Goal: Information Seeking & Learning: Learn about a topic

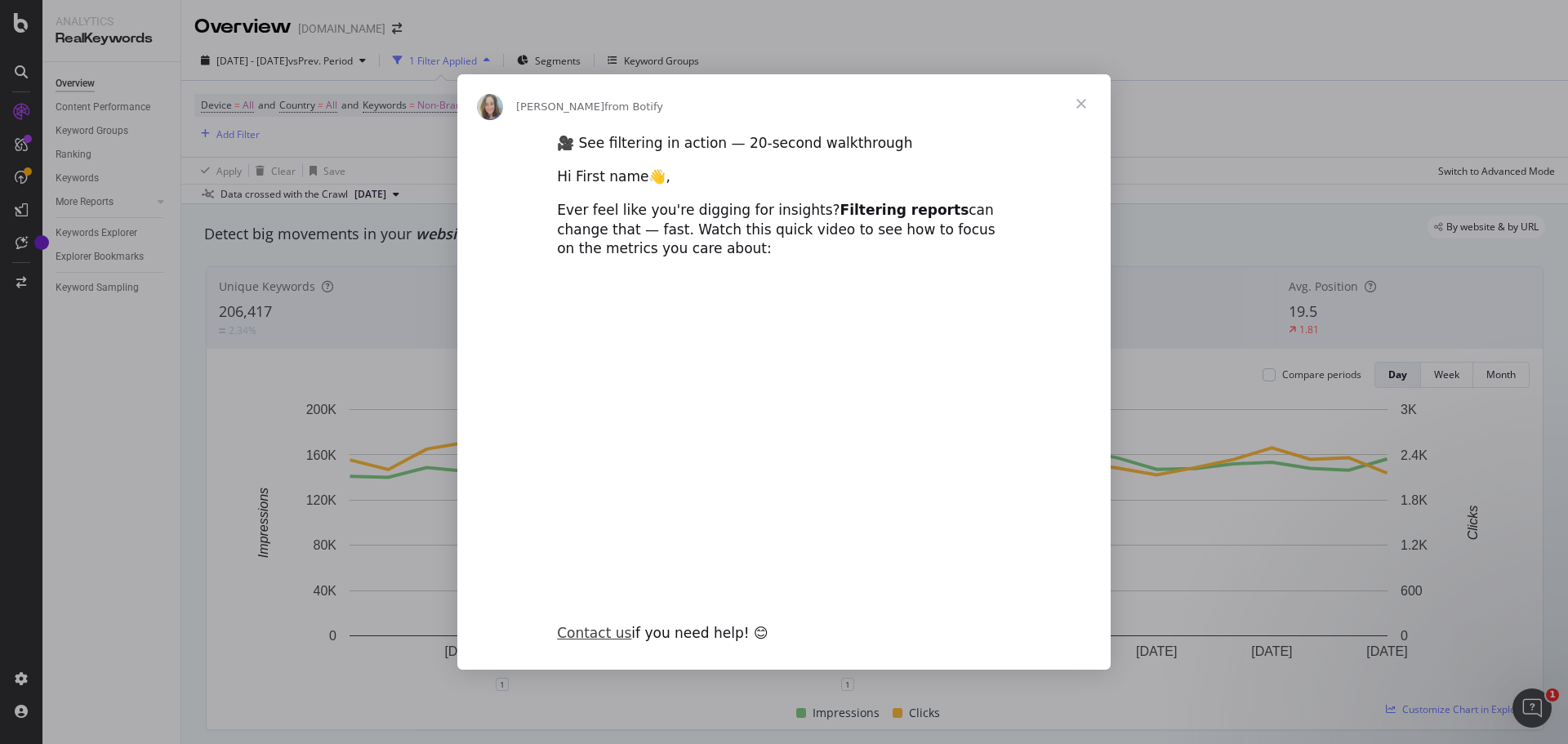
click at [1077, 103] on span "Close" at bounding box center [1081, 103] width 59 height 59
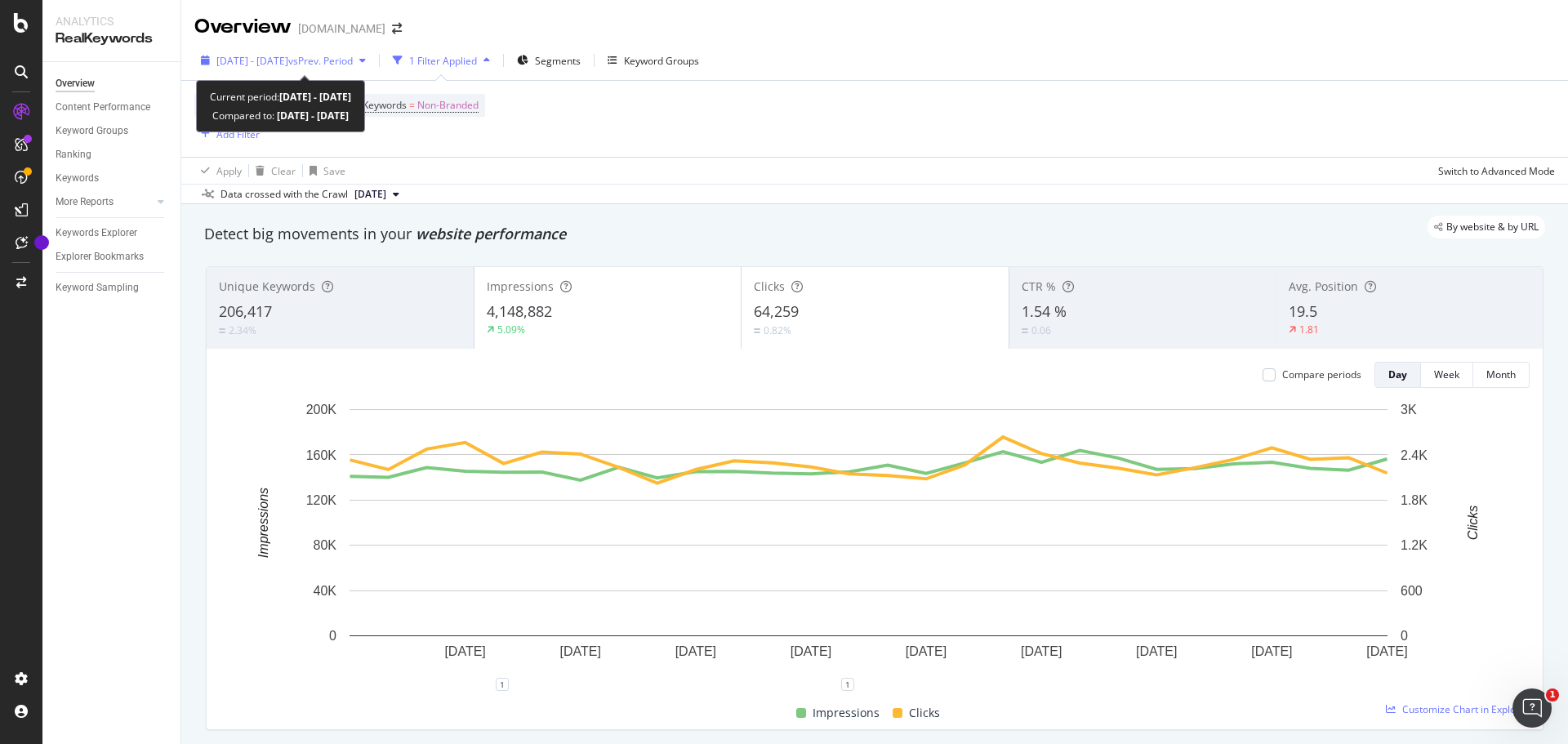
click at [327, 53] on span "vs Prev. Period" at bounding box center [320, 60] width 64 height 14
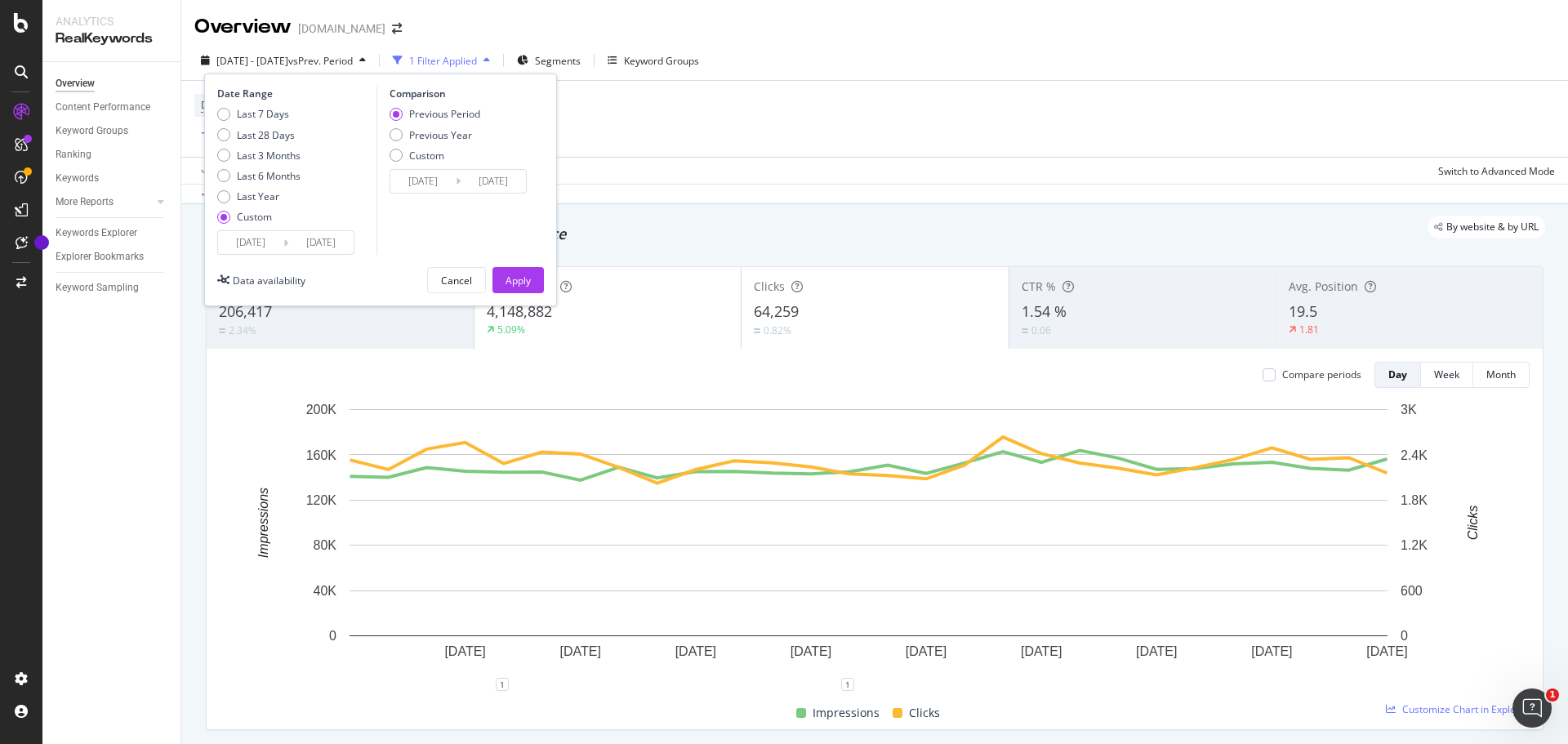
click at [287, 242] on icon at bounding box center [285, 243] width 5 height 15
click at [402, 156] on div "Custom" at bounding box center [435, 155] width 91 height 14
click at [428, 178] on input "[DATE]" at bounding box center [423, 180] width 65 height 23
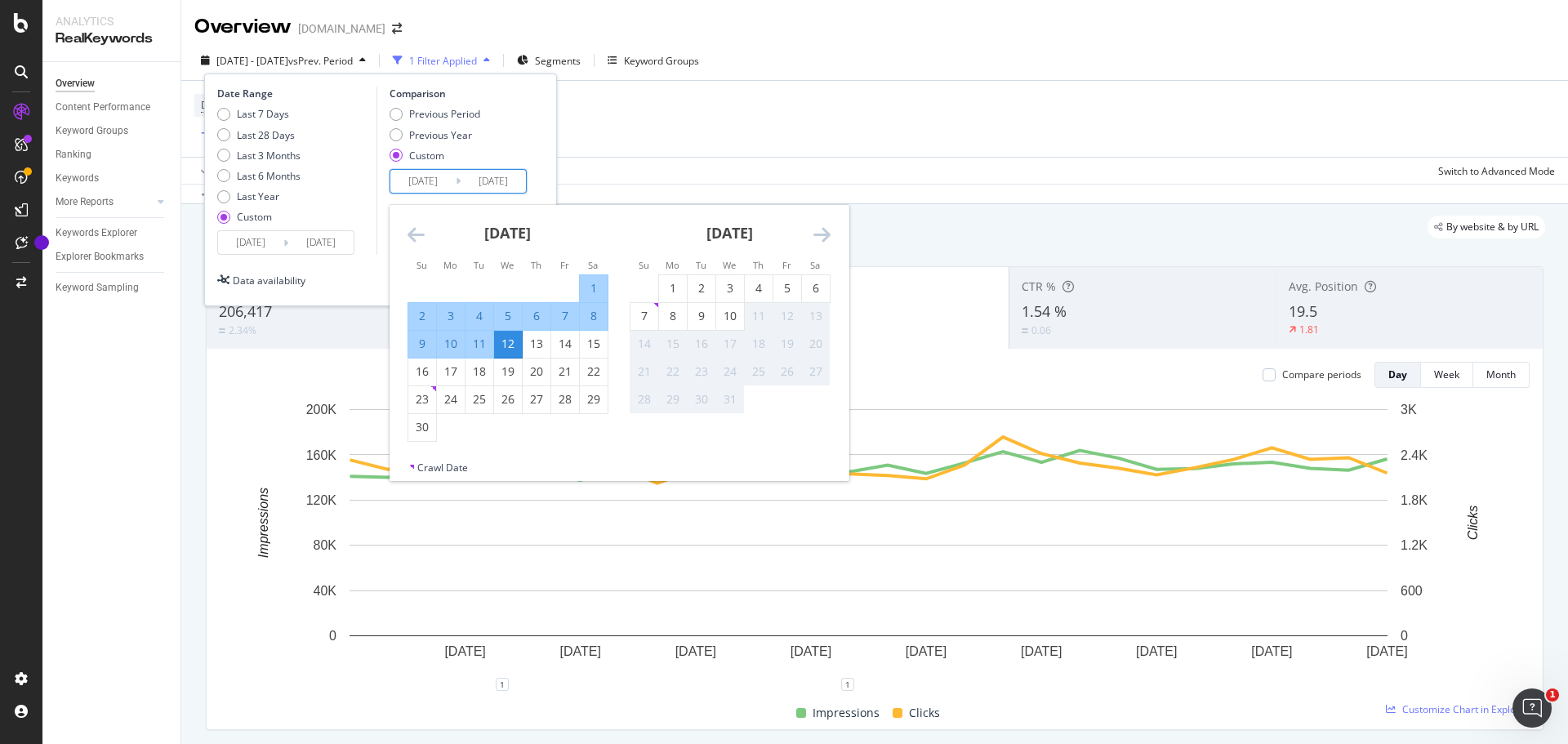
click at [420, 231] on icon "Move backward to switch to the previous month." at bounding box center [416, 235] width 17 height 20
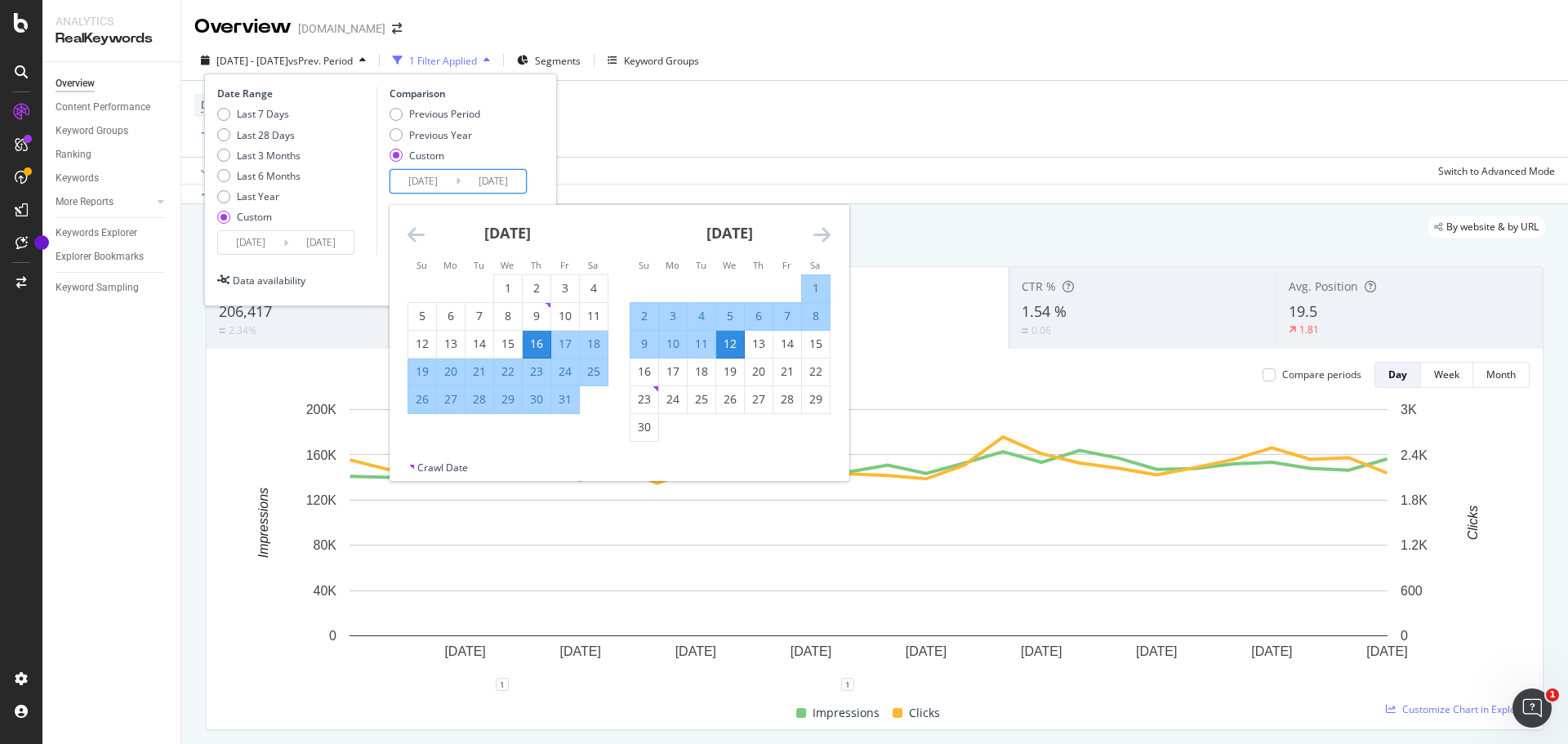
click at [419, 231] on icon "Move backward to switch to the previous month." at bounding box center [416, 235] width 17 height 20
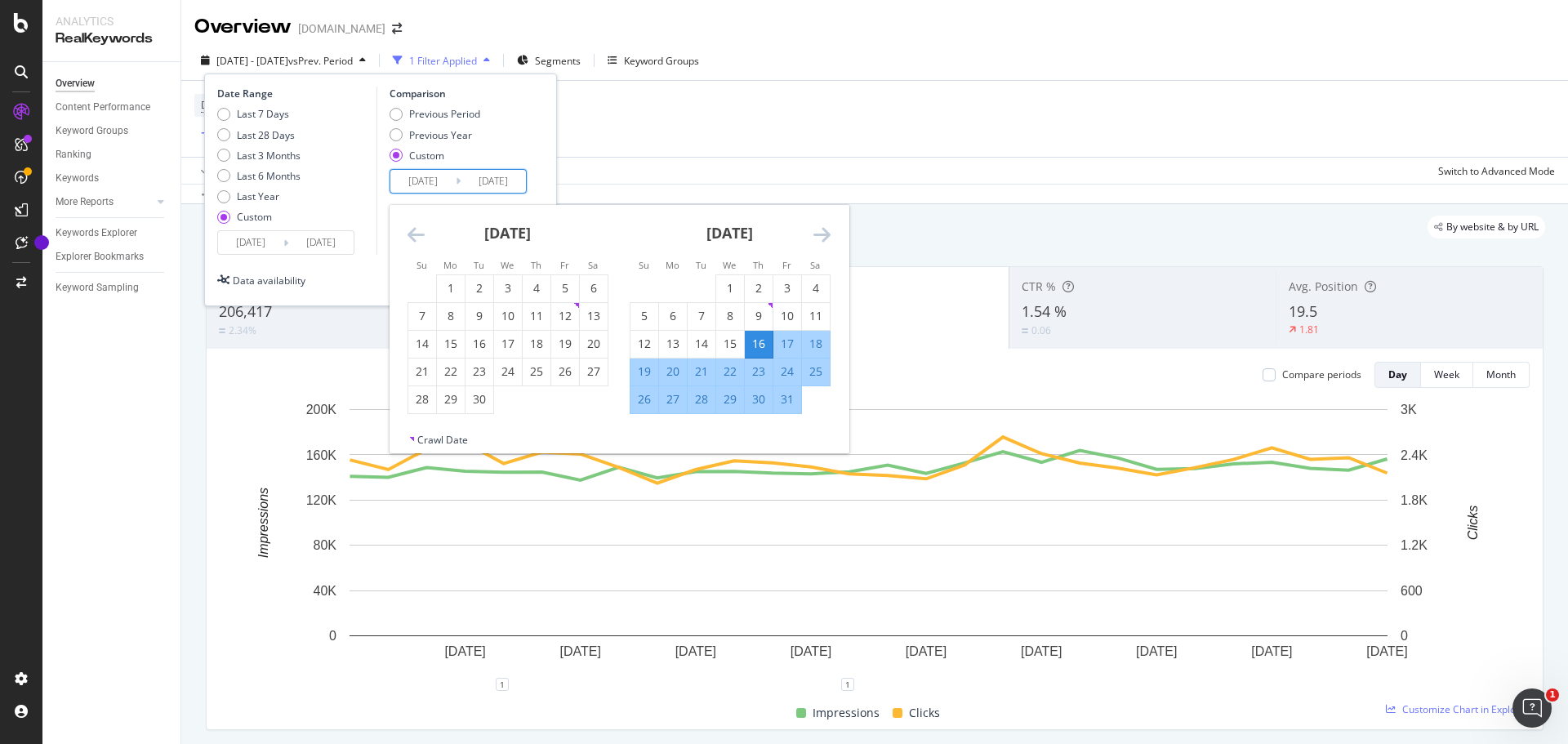
click at [819, 231] on icon "Move forward to switch to the next month." at bounding box center [822, 235] width 17 height 20
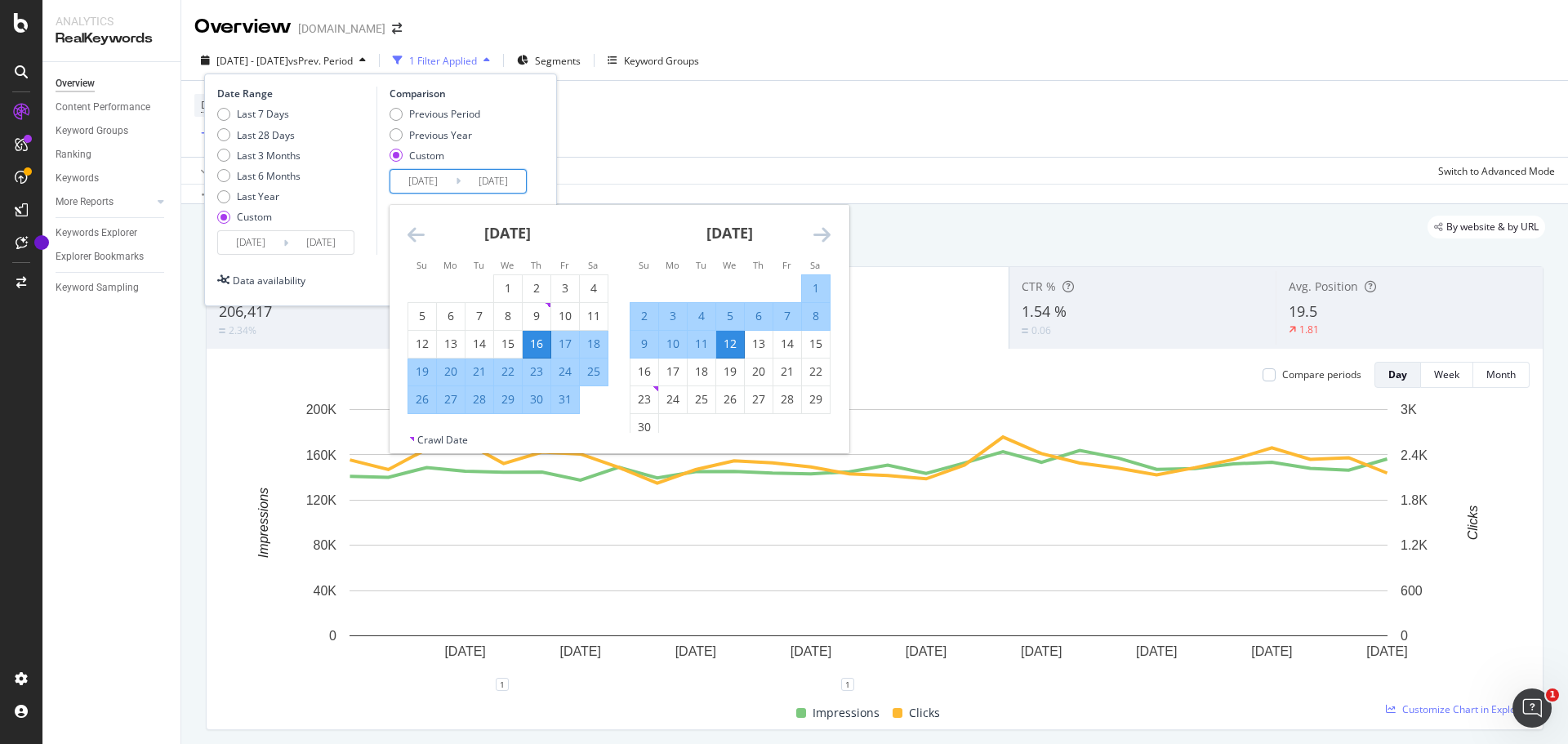
click at [819, 231] on icon "Move forward to switch to the next month." at bounding box center [822, 235] width 17 height 20
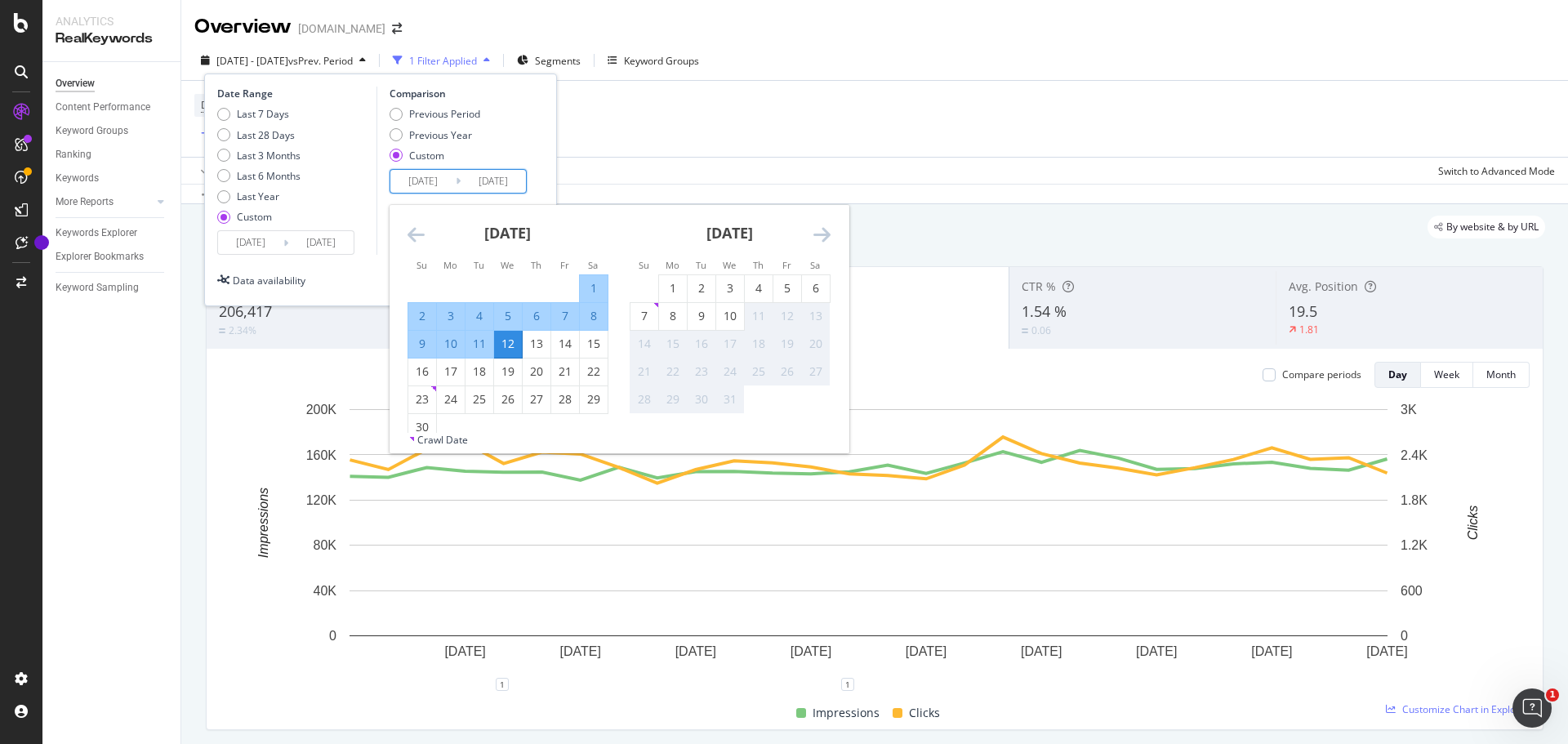
click at [819, 231] on icon "Move forward to switch to the next month." at bounding box center [822, 235] width 17 height 20
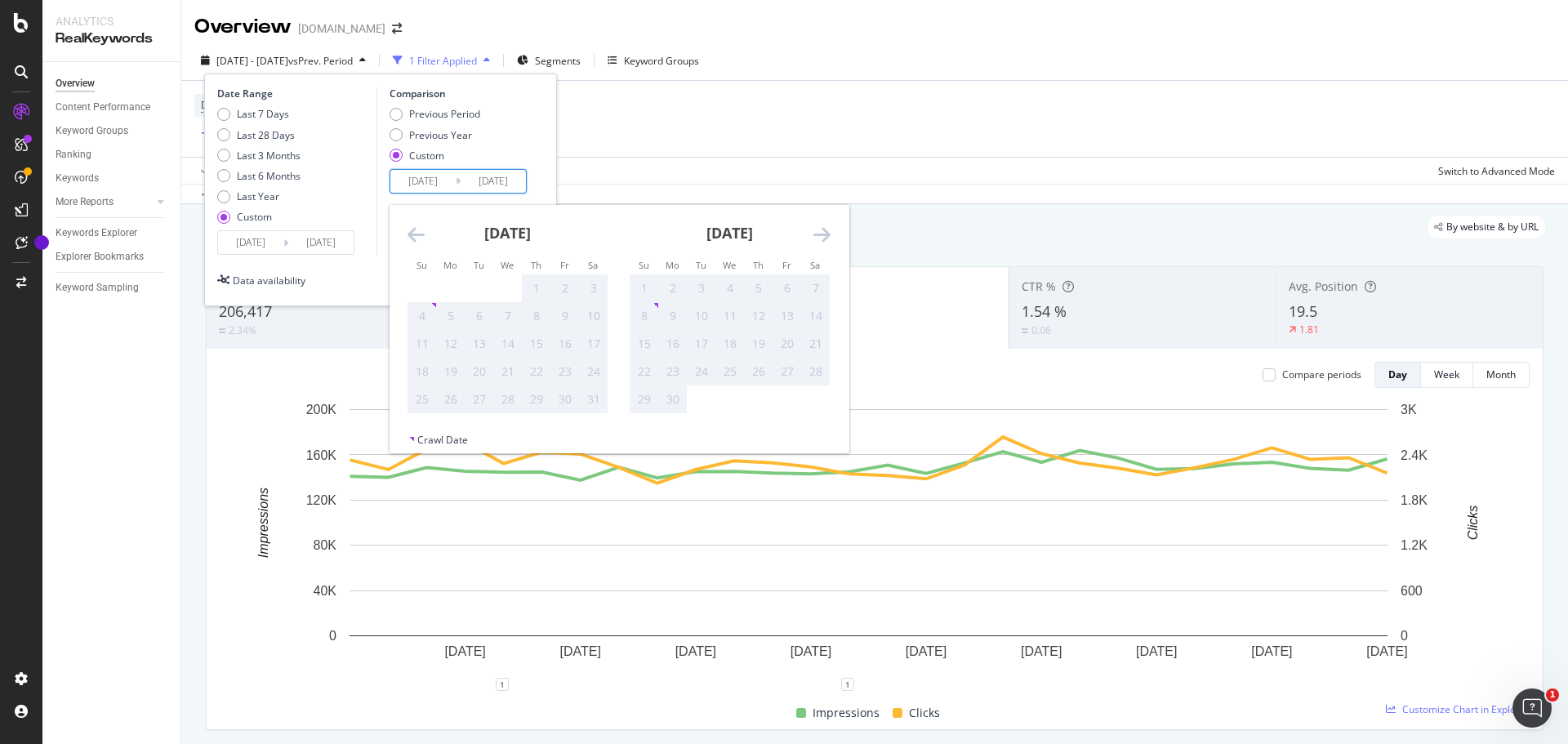
click at [819, 231] on icon "Move forward to switch to the next month." at bounding box center [822, 235] width 17 height 20
click at [818, 231] on icon "Move forward to switch to the next month." at bounding box center [822, 235] width 17 height 20
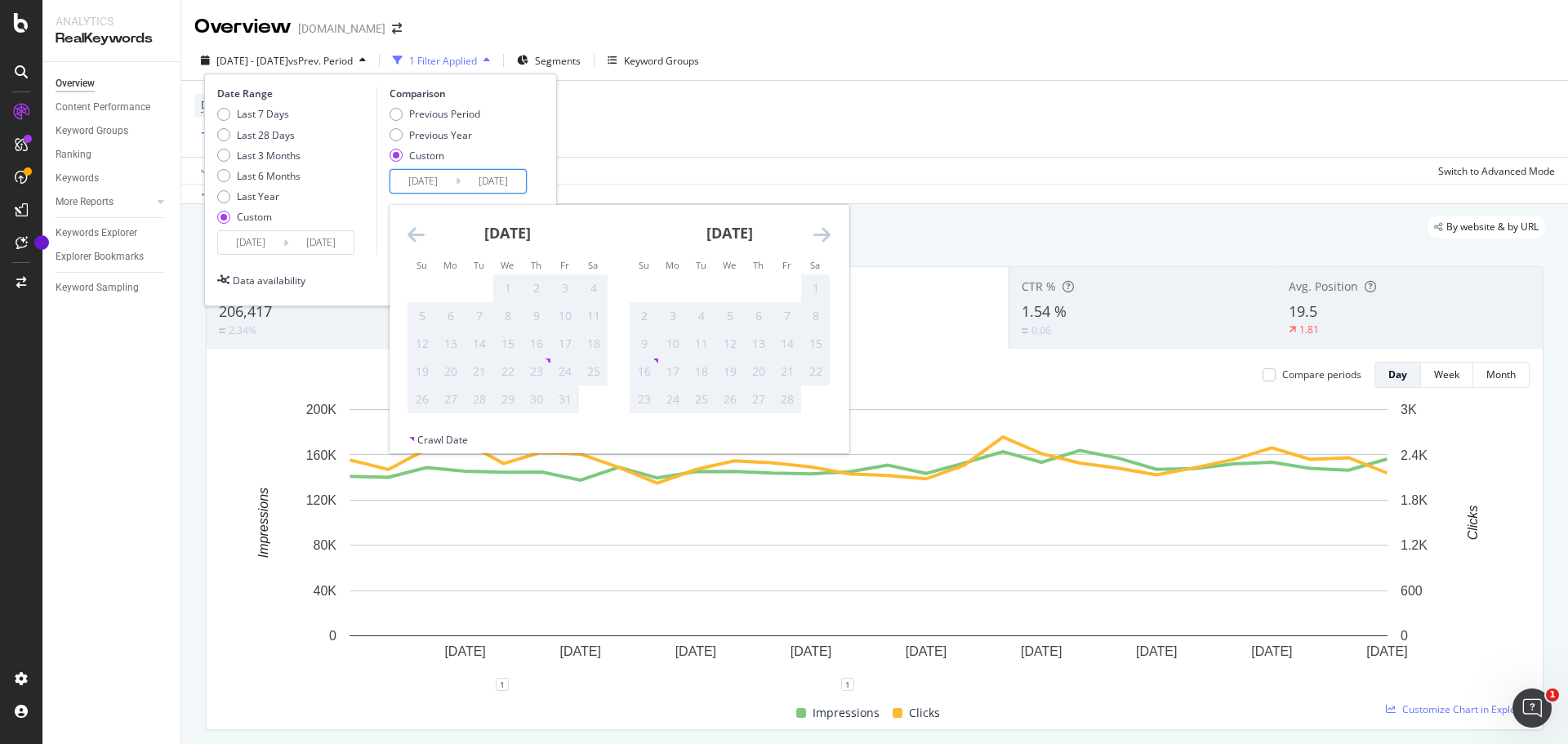
click at [818, 231] on icon "Move forward to switch to the next month." at bounding box center [822, 235] width 17 height 20
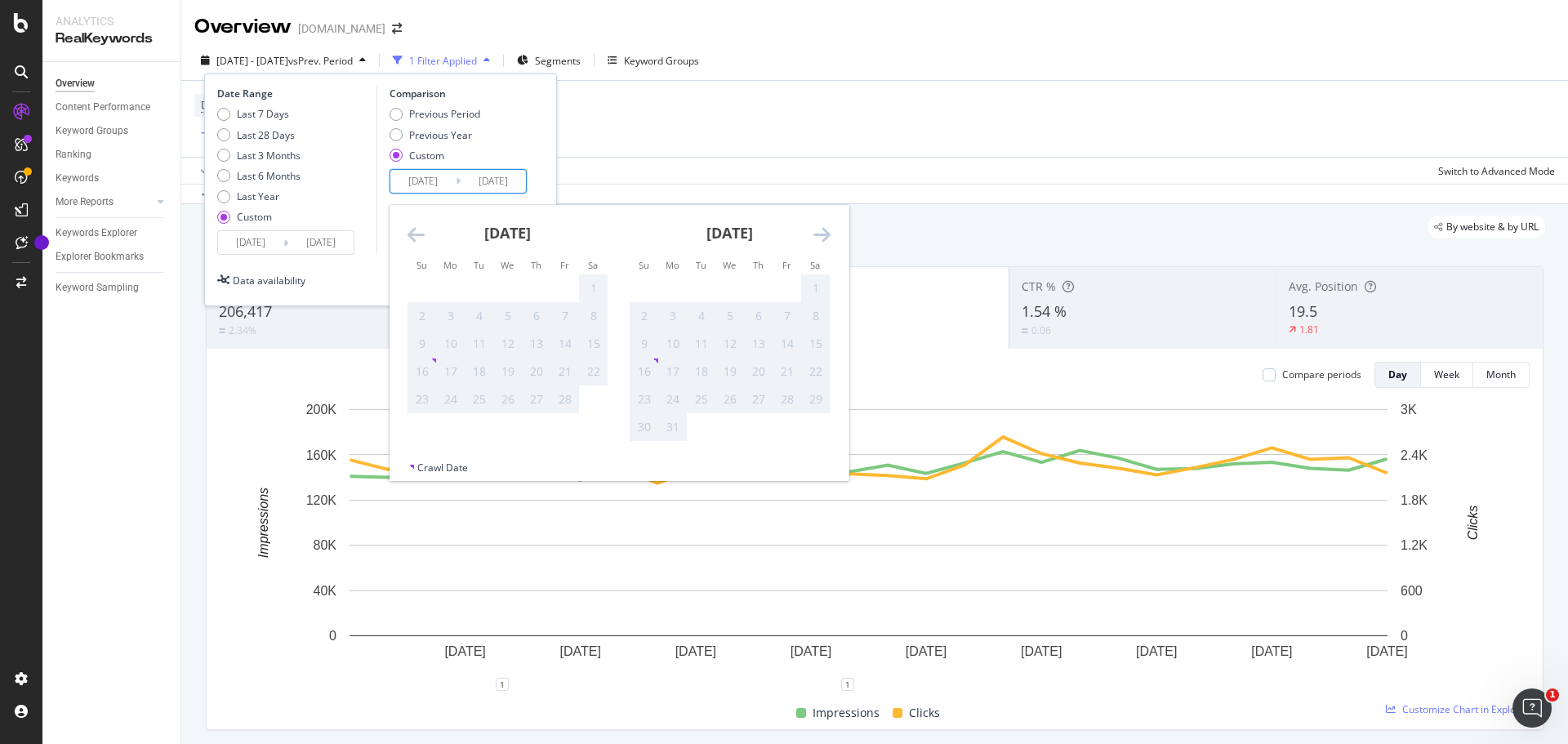
click at [818, 231] on icon "Move forward to switch to the next month." at bounding box center [822, 235] width 17 height 20
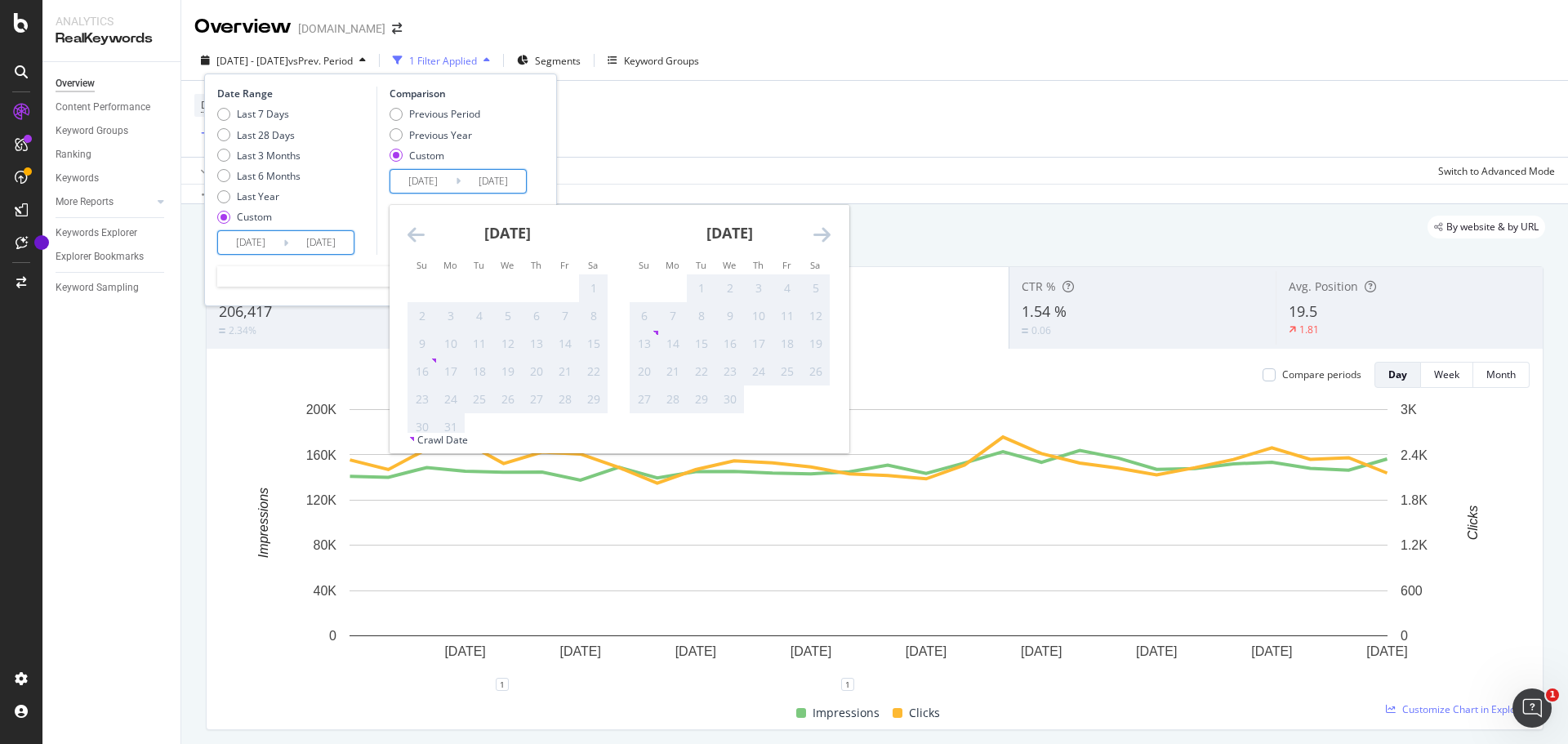
click at [269, 241] on input "[DATE]" at bounding box center [251, 242] width 65 height 23
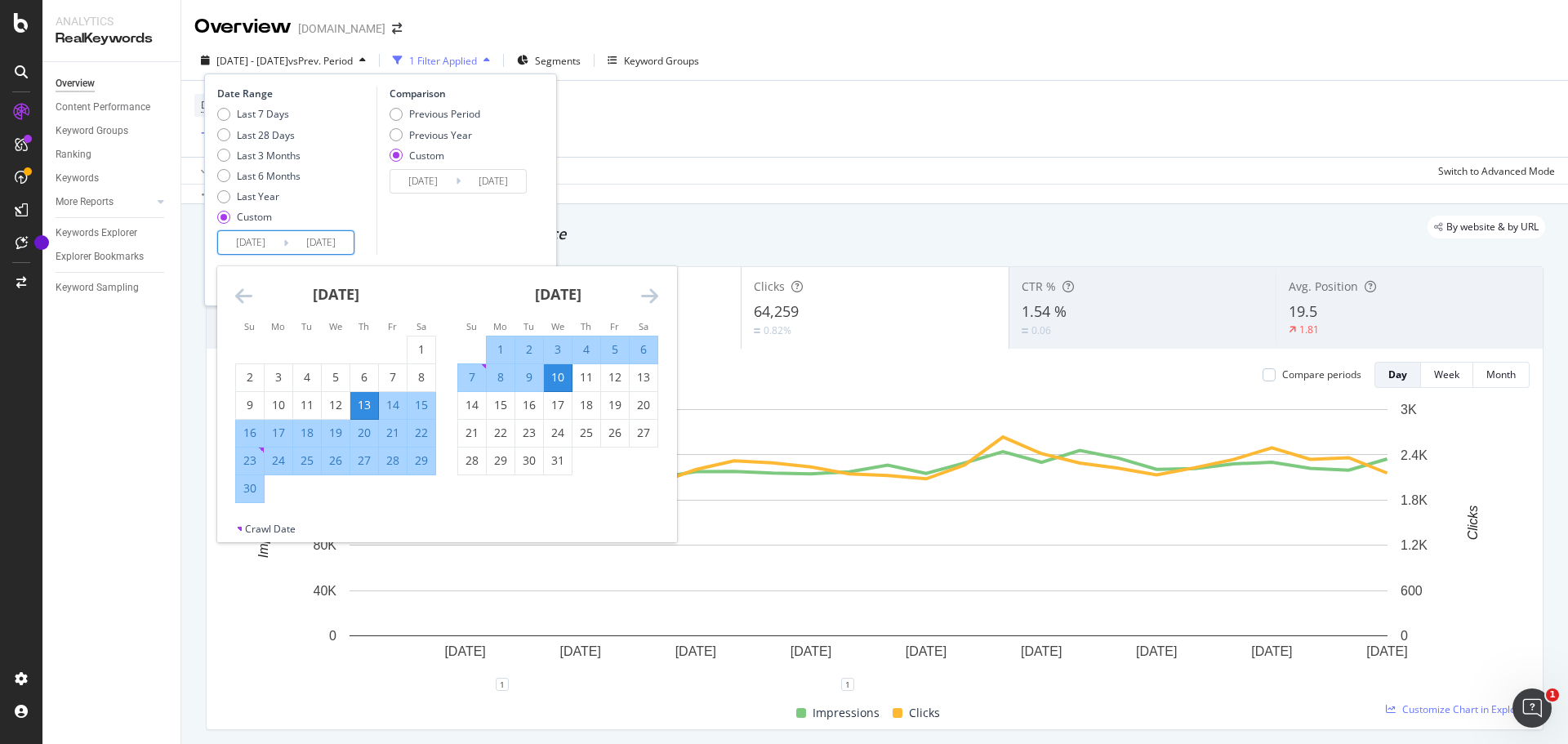
click at [640, 292] on div "[DATE]" at bounding box center [558, 301] width 201 height 70
click at [656, 292] on icon "Move forward to switch to the next month." at bounding box center [649, 295] width 17 height 20
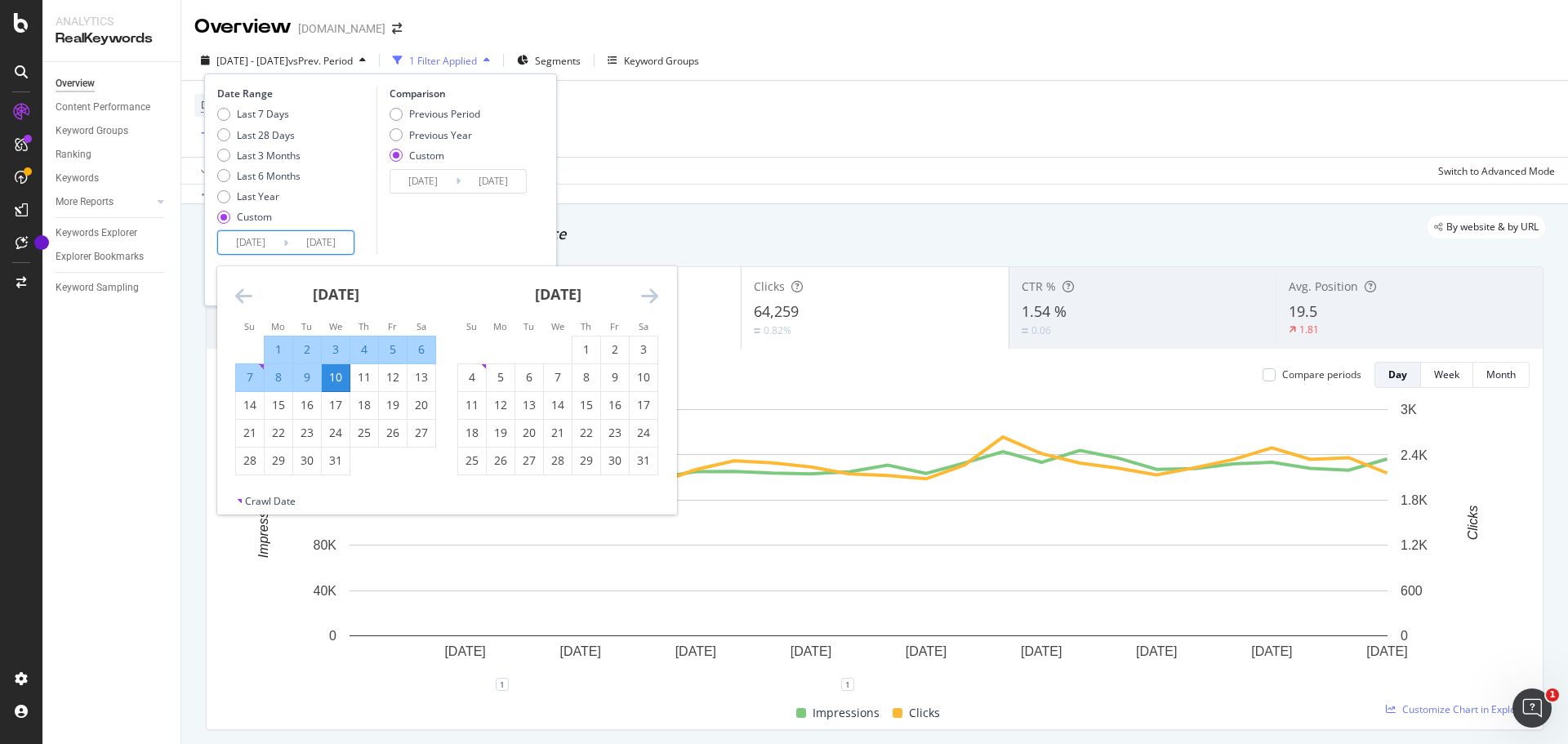
click at [656, 292] on icon "Move forward to switch to the next month." at bounding box center [649, 295] width 17 height 20
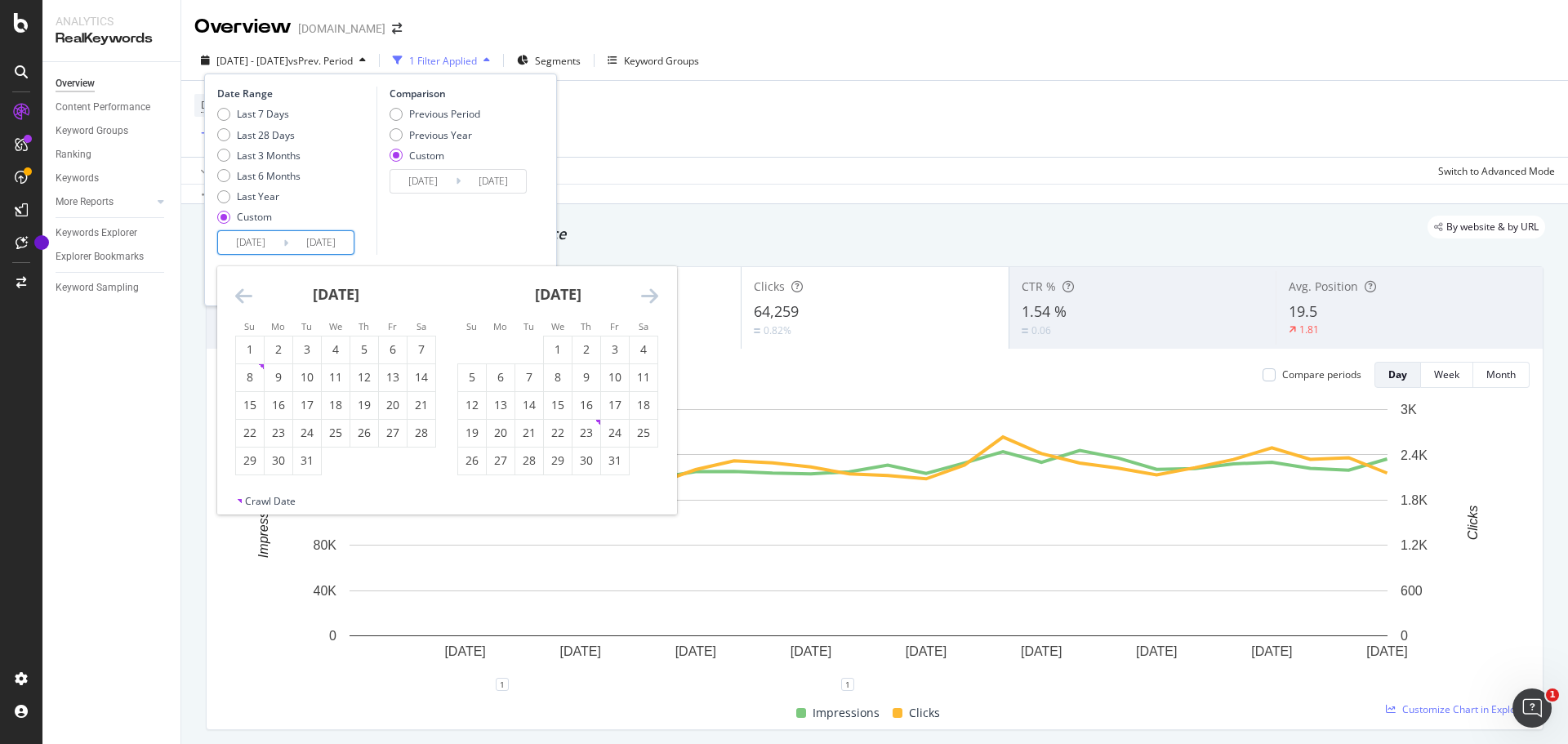
click at [656, 292] on icon "Move forward to switch to the next month." at bounding box center [649, 295] width 17 height 20
click at [242, 295] on icon "Move backward to switch to the previous month." at bounding box center [244, 295] width 17 height 20
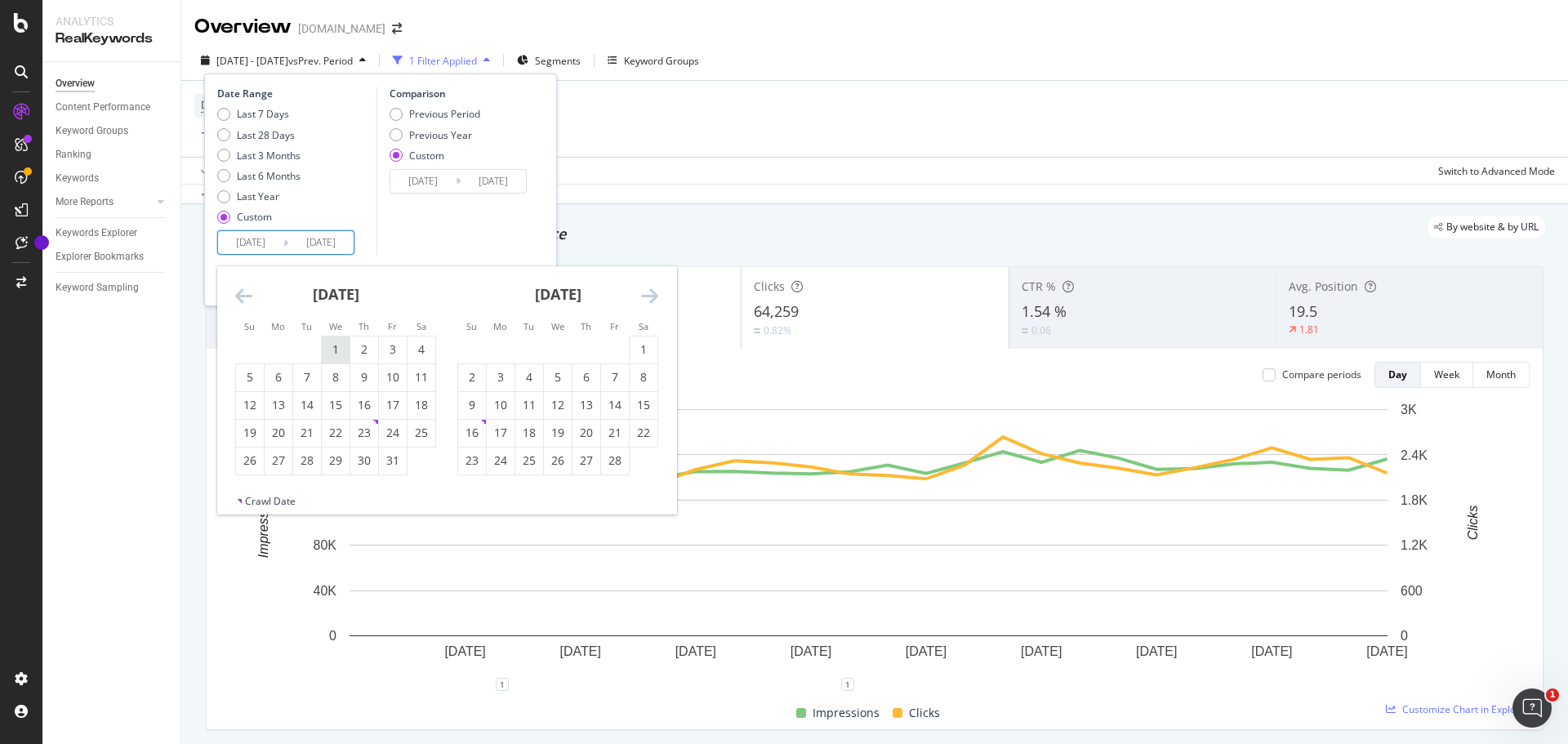
click at [332, 352] on div "1" at bounding box center [335, 350] width 28 height 16
type input "[DATE]"
click at [648, 301] on icon "Move forward to switch to the next month." at bounding box center [649, 295] width 17 height 20
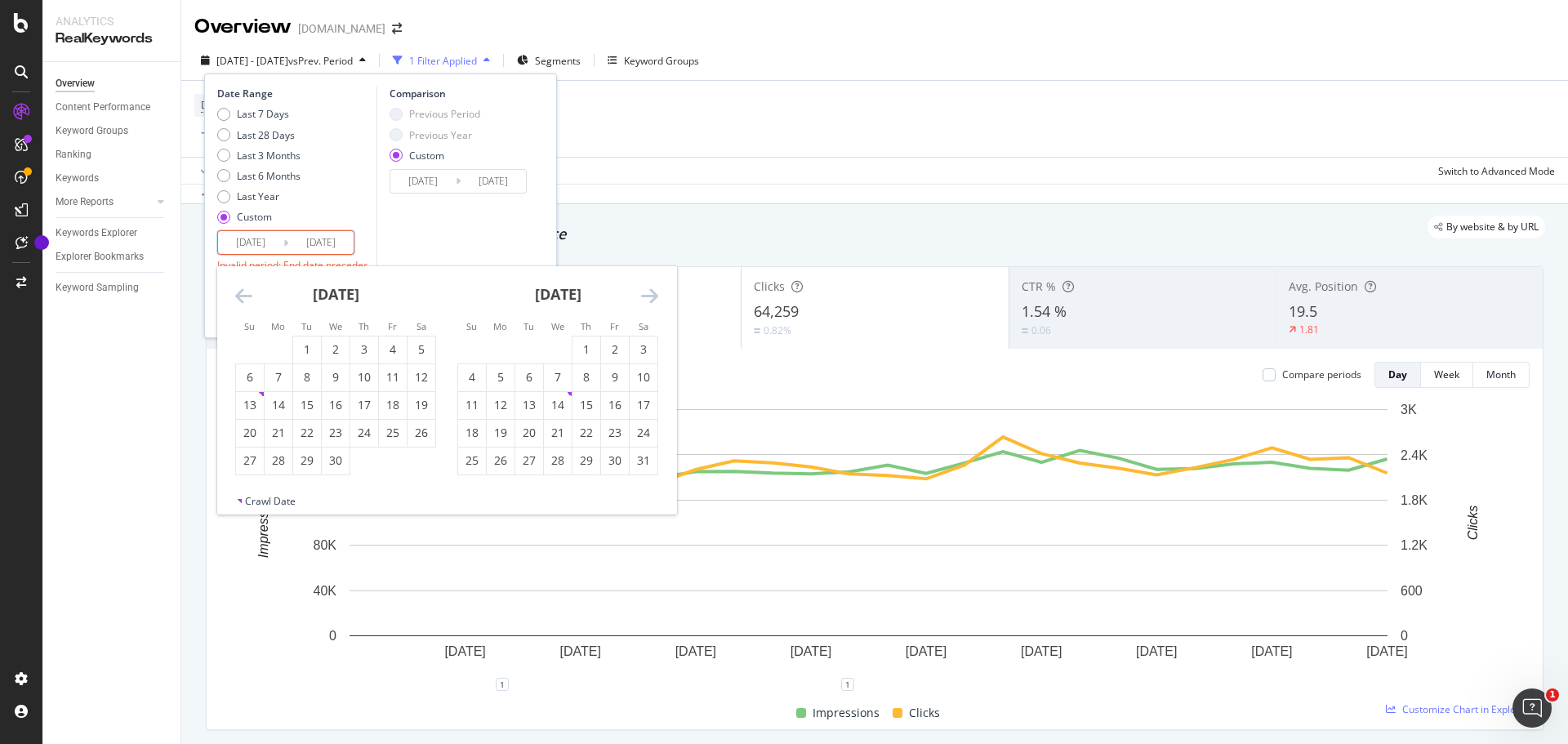
click at [648, 301] on icon "Move forward to switch to the next month." at bounding box center [649, 295] width 17 height 20
click at [476, 480] on div "31" at bounding box center [472, 488] width 28 height 16
type input "[DATE]"
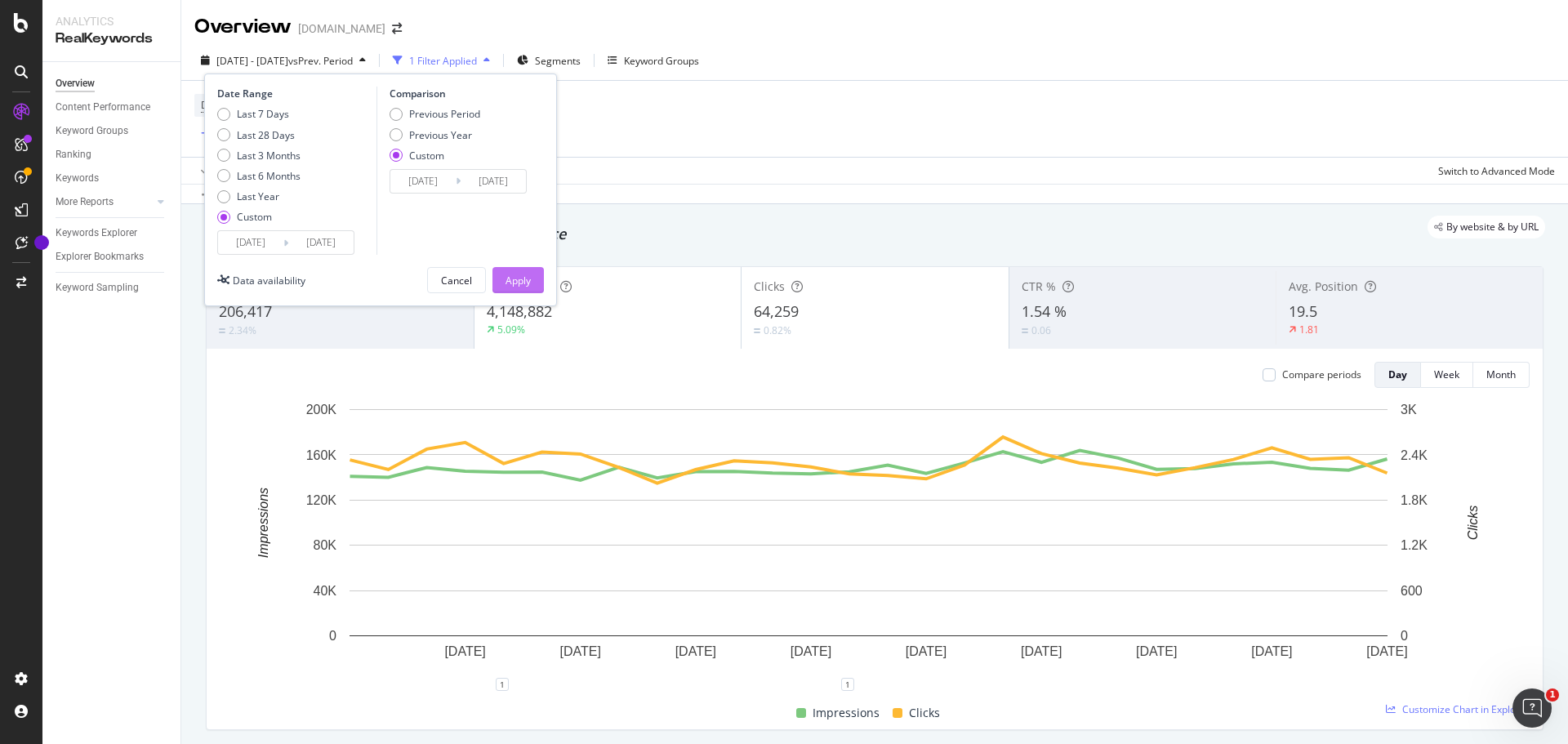
click at [526, 282] on div "Apply" at bounding box center [518, 280] width 25 height 14
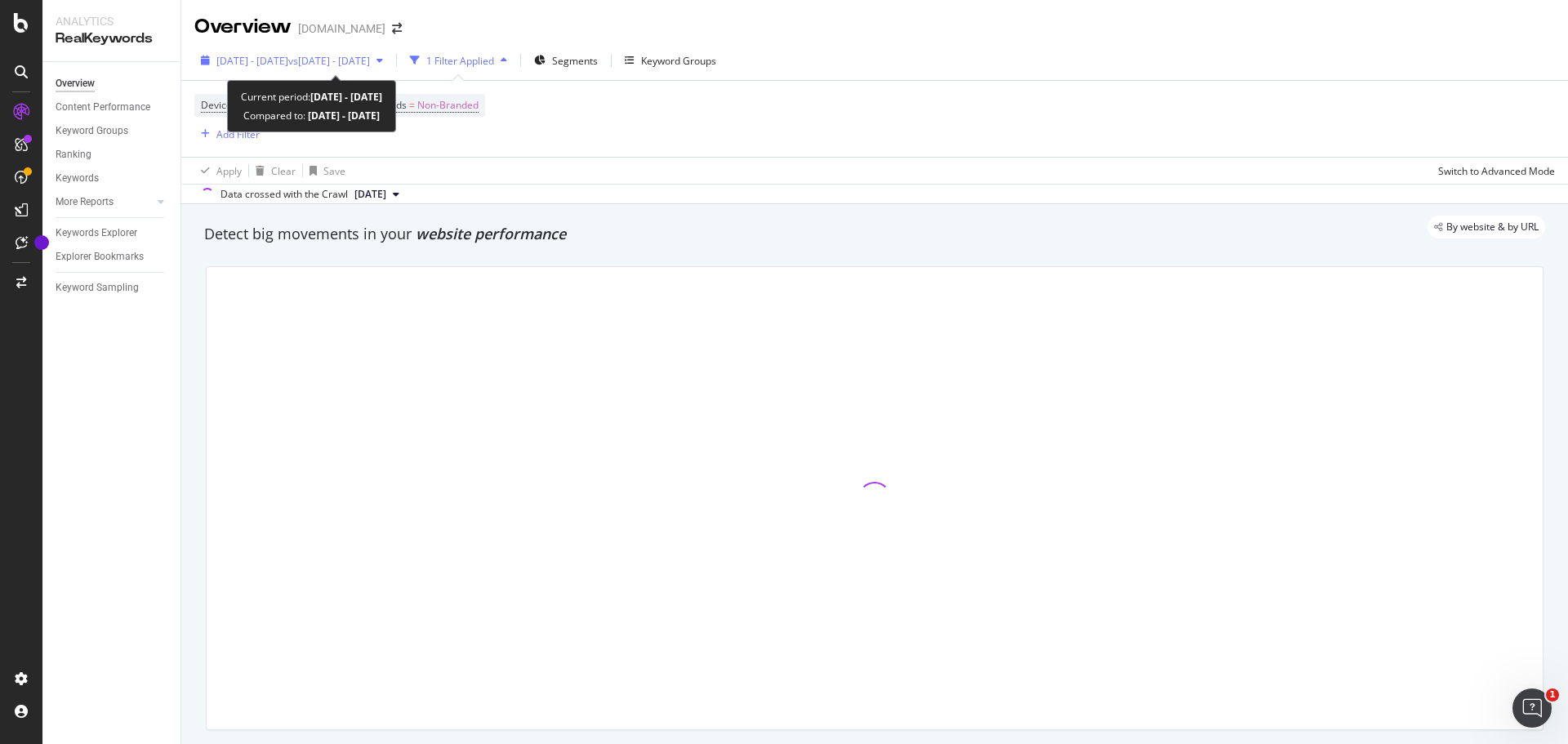
click at [370, 61] on span "vs [DATE] - [DATE]" at bounding box center [329, 60] width 82 height 14
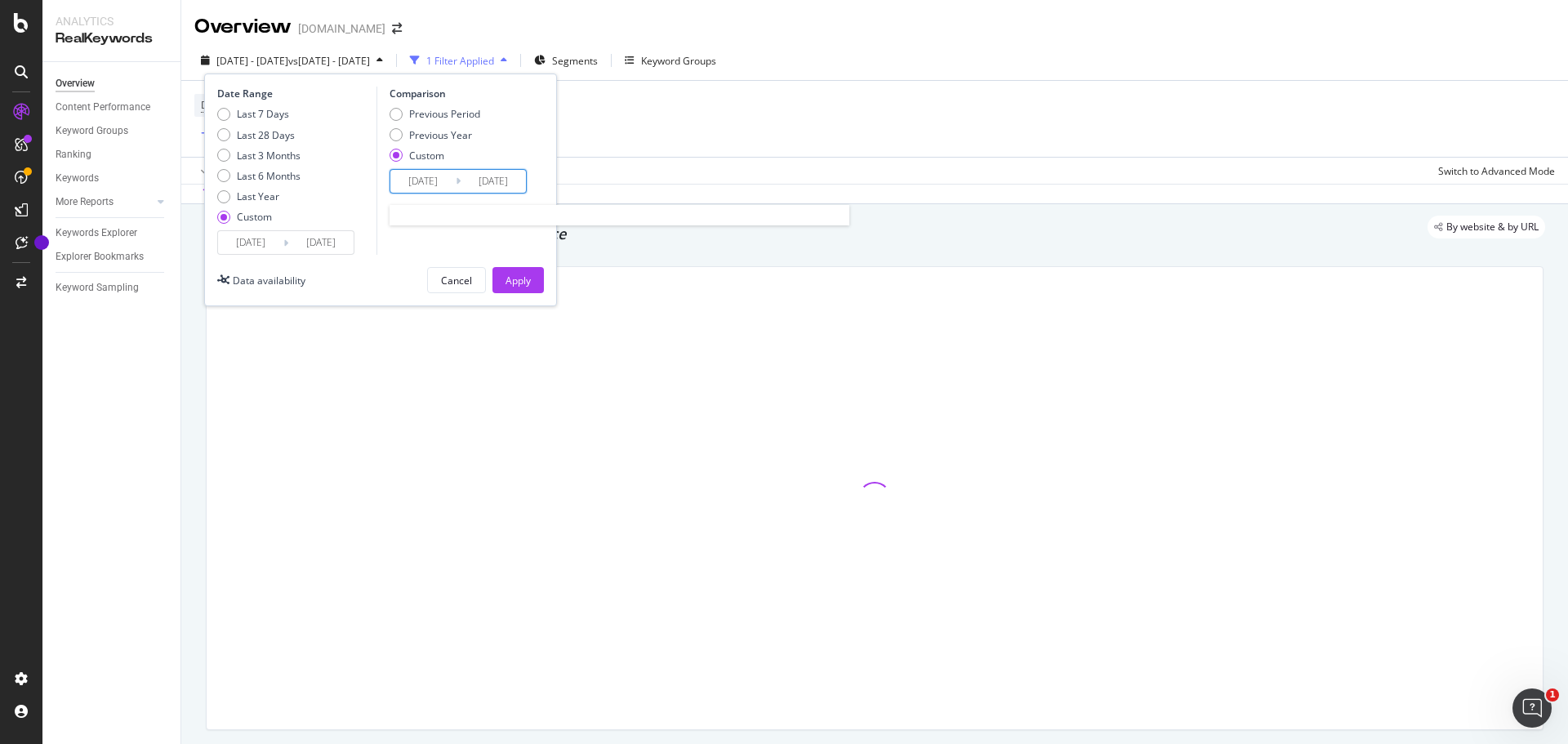
click at [462, 183] on input "[DATE]" at bounding box center [493, 180] width 65 height 23
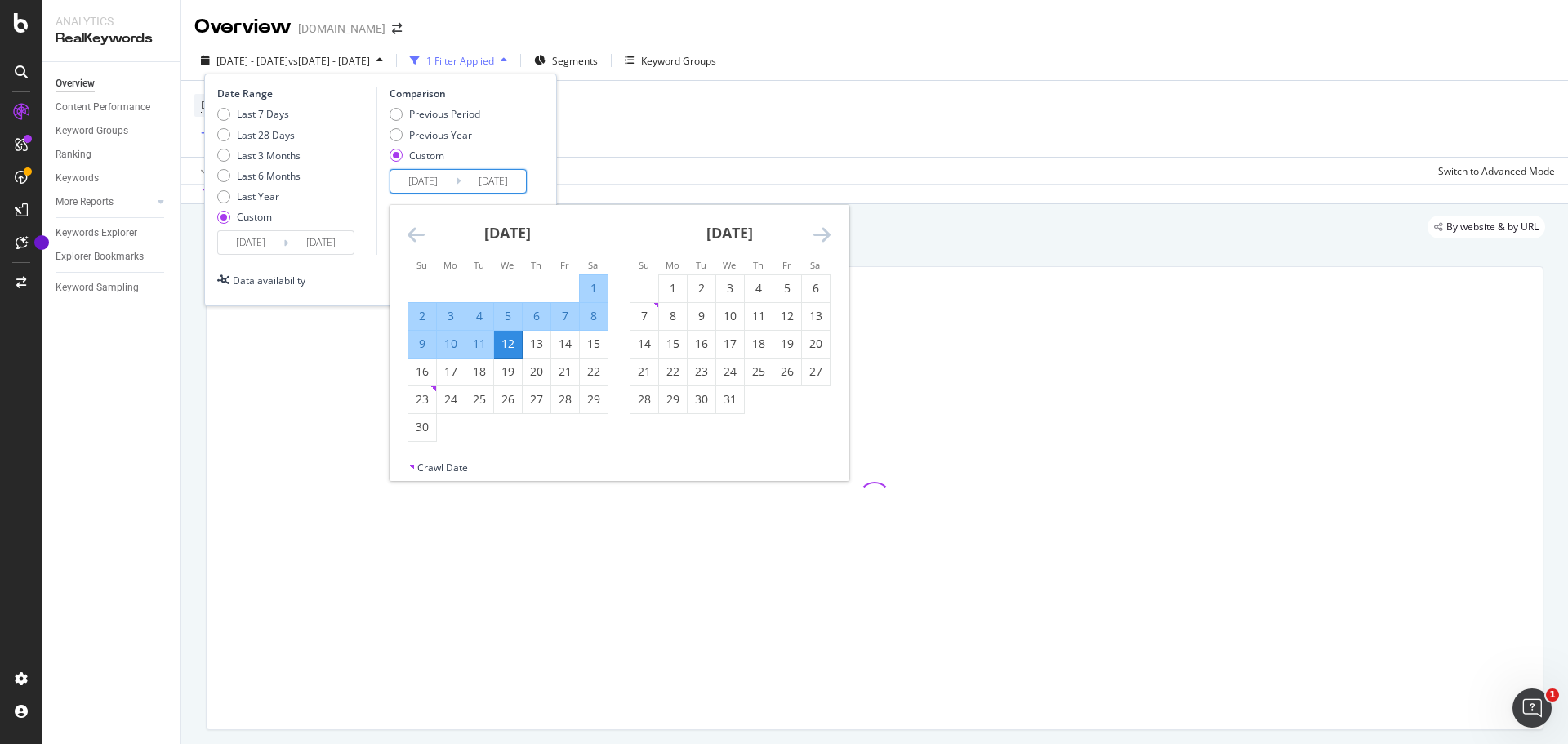
click at [419, 237] on icon "Move backward to switch to the previous month." at bounding box center [416, 235] width 17 height 20
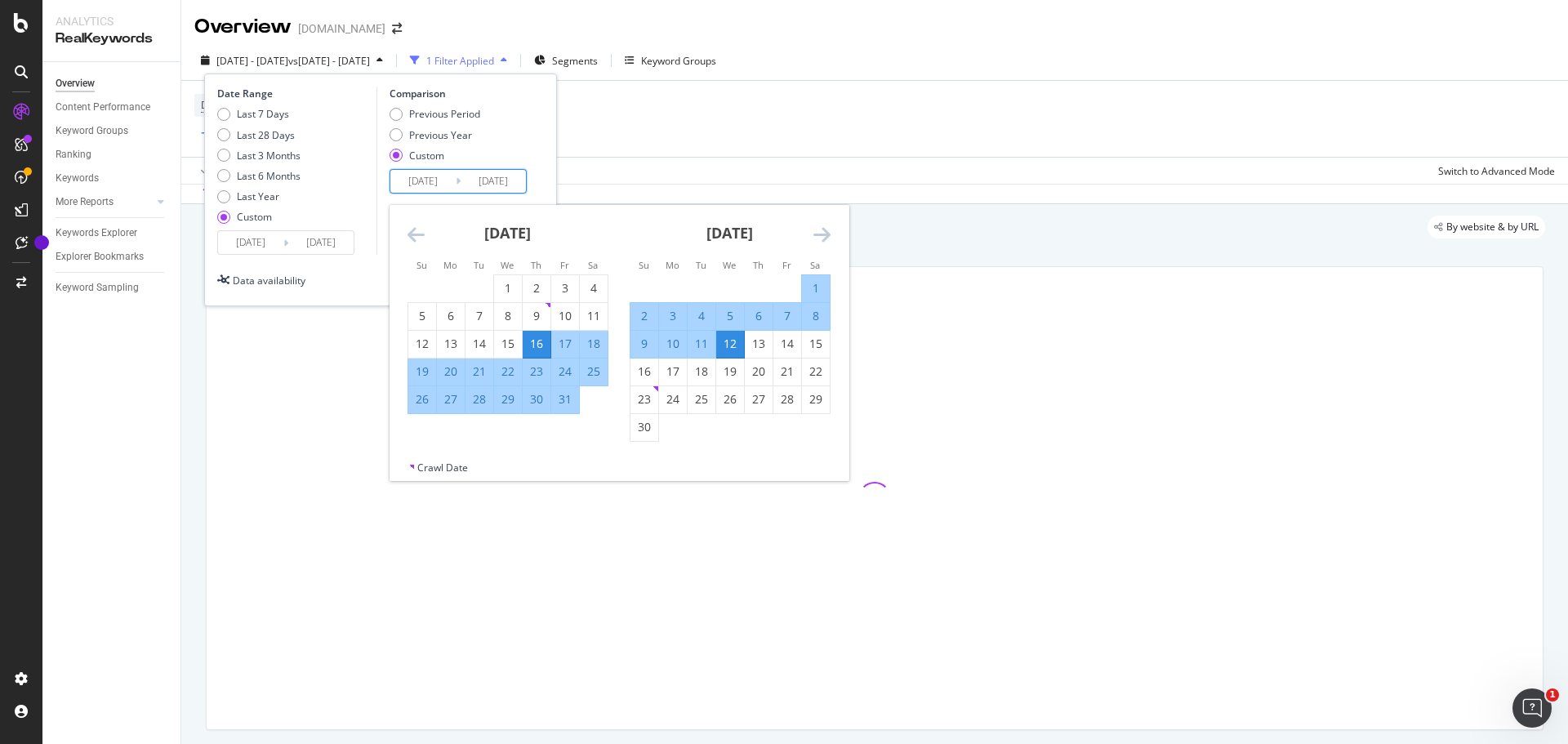
click at [419, 237] on icon "Move backward to switch to the previous month." at bounding box center [416, 235] width 17 height 20
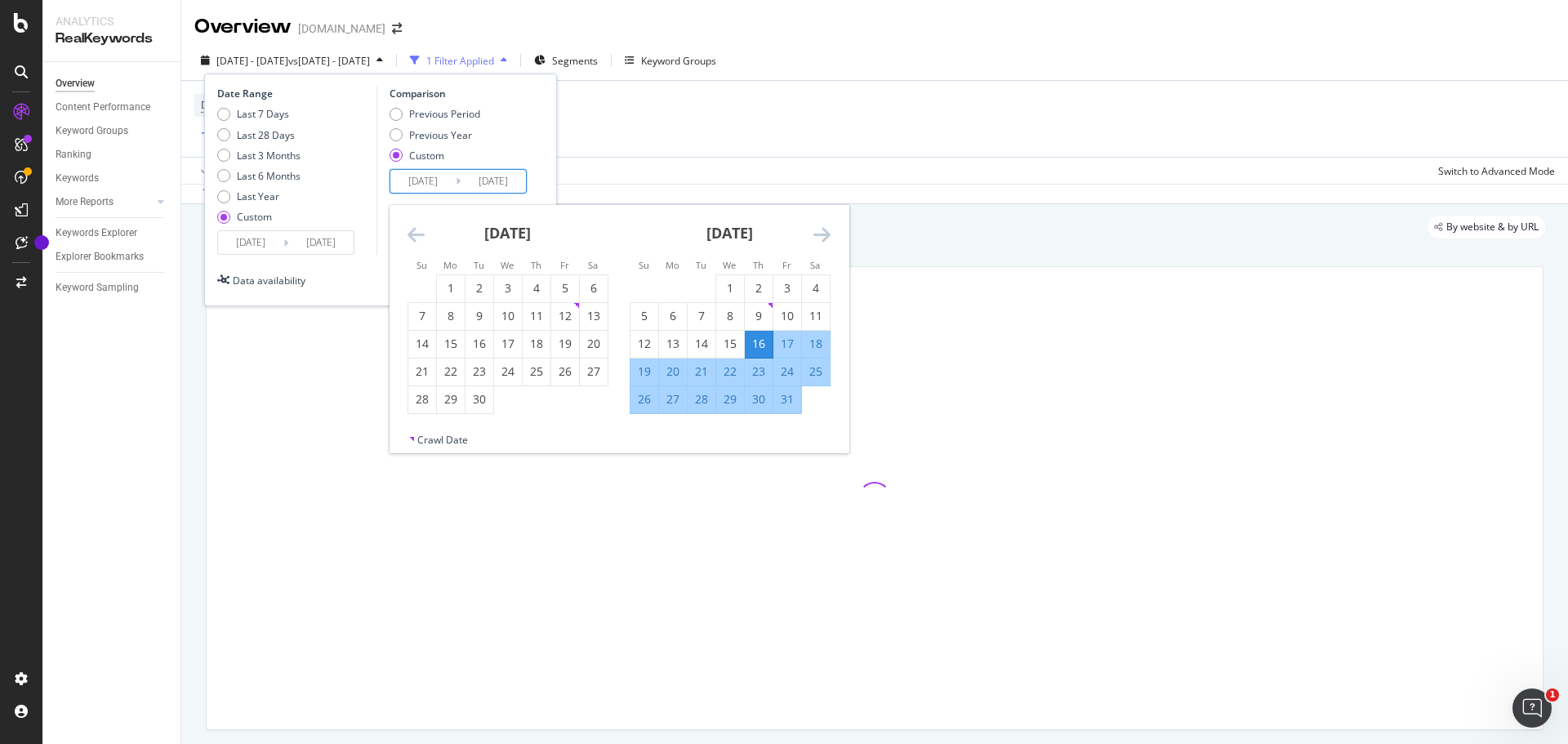
click at [419, 237] on icon "Move backward to switch to the previous month." at bounding box center [416, 235] width 17 height 20
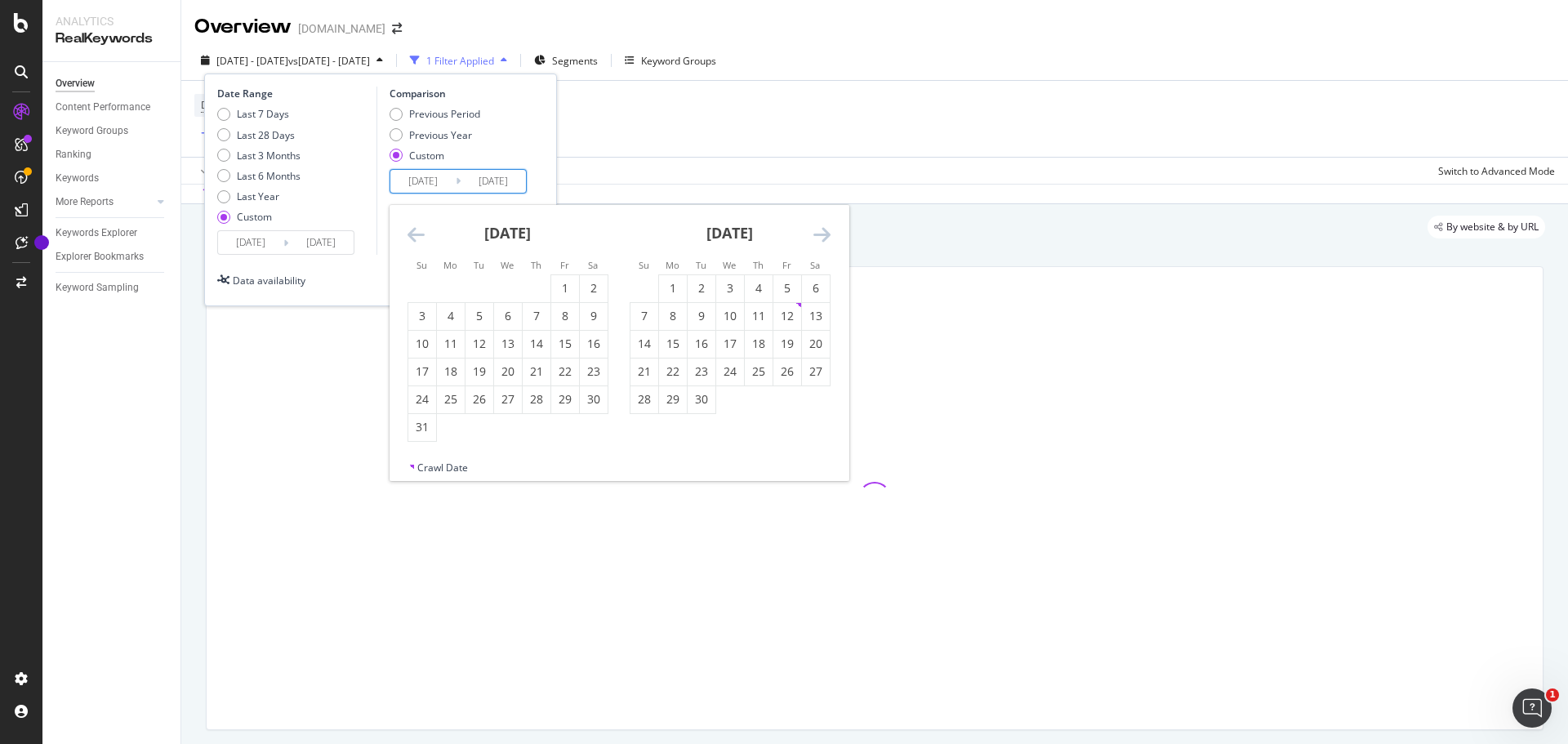
click at [419, 237] on icon "Move backward to switch to the previous month." at bounding box center [416, 235] width 17 height 20
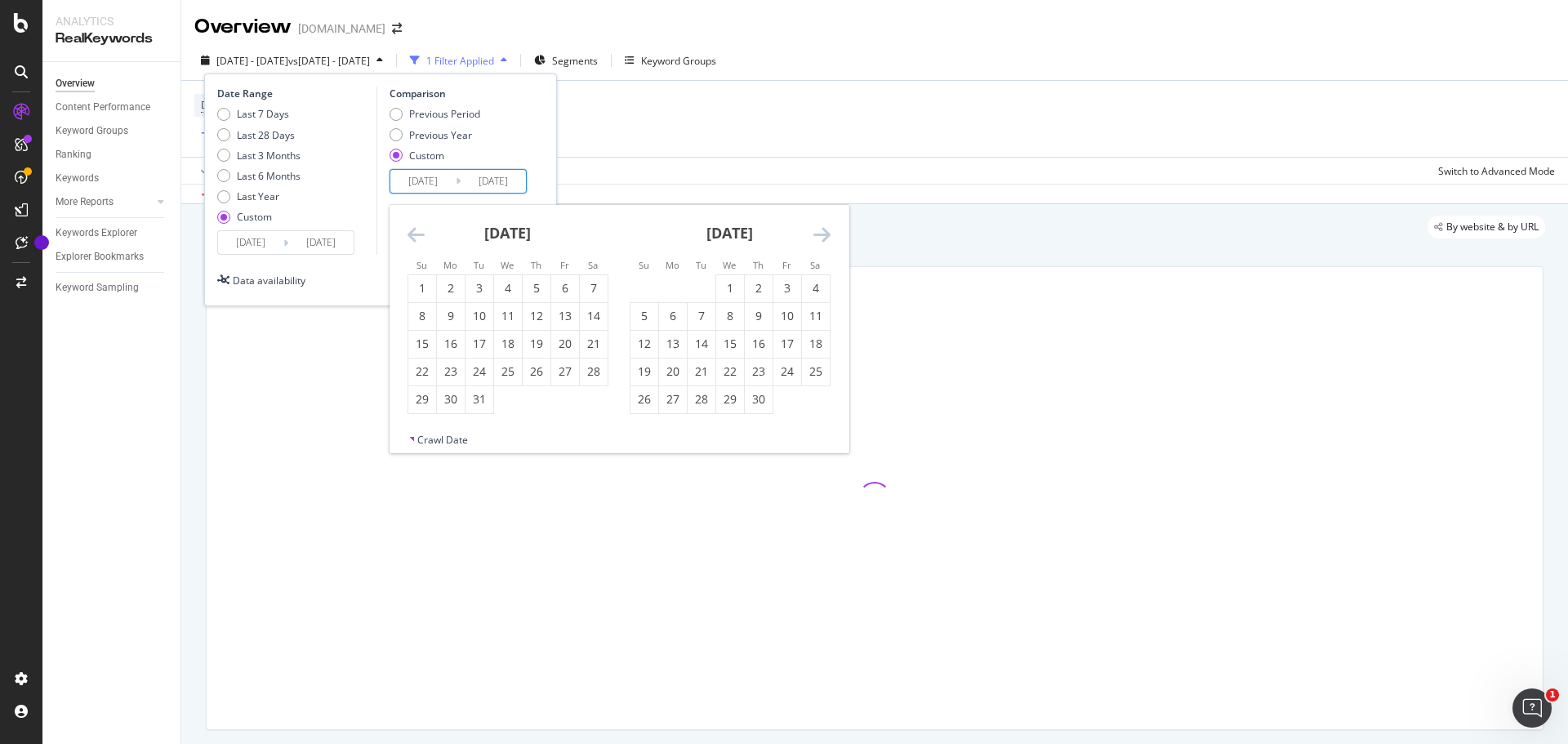
click at [828, 233] on icon "Move forward to switch to the next month." at bounding box center [822, 235] width 17 height 20
click at [447, 283] on div "1" at bounding box center [450, 288] width 28 height 16
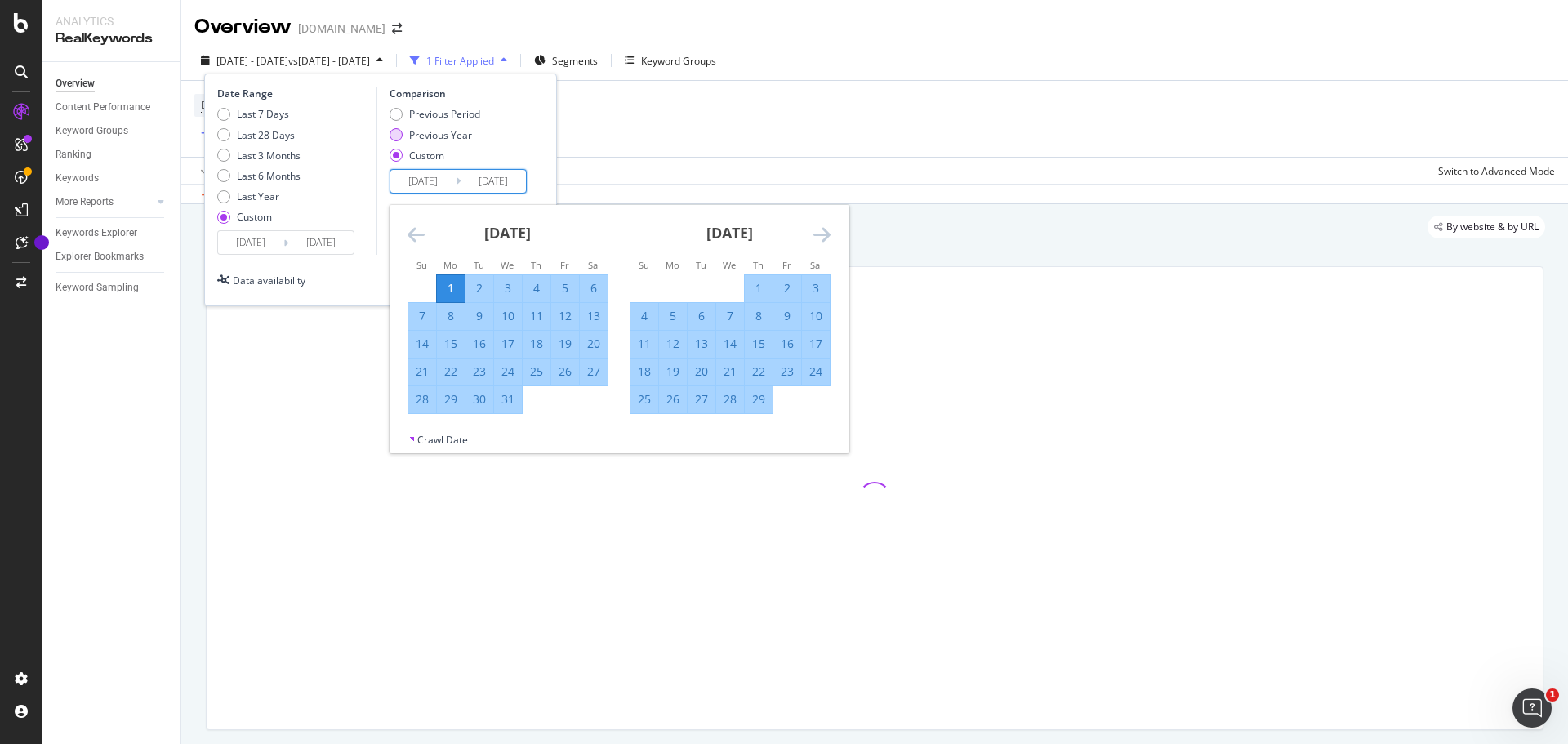
click at [406, 133] on div "Previous Year" at bounding box center [435, 135] width 91 height 14
type input "[DATE]"
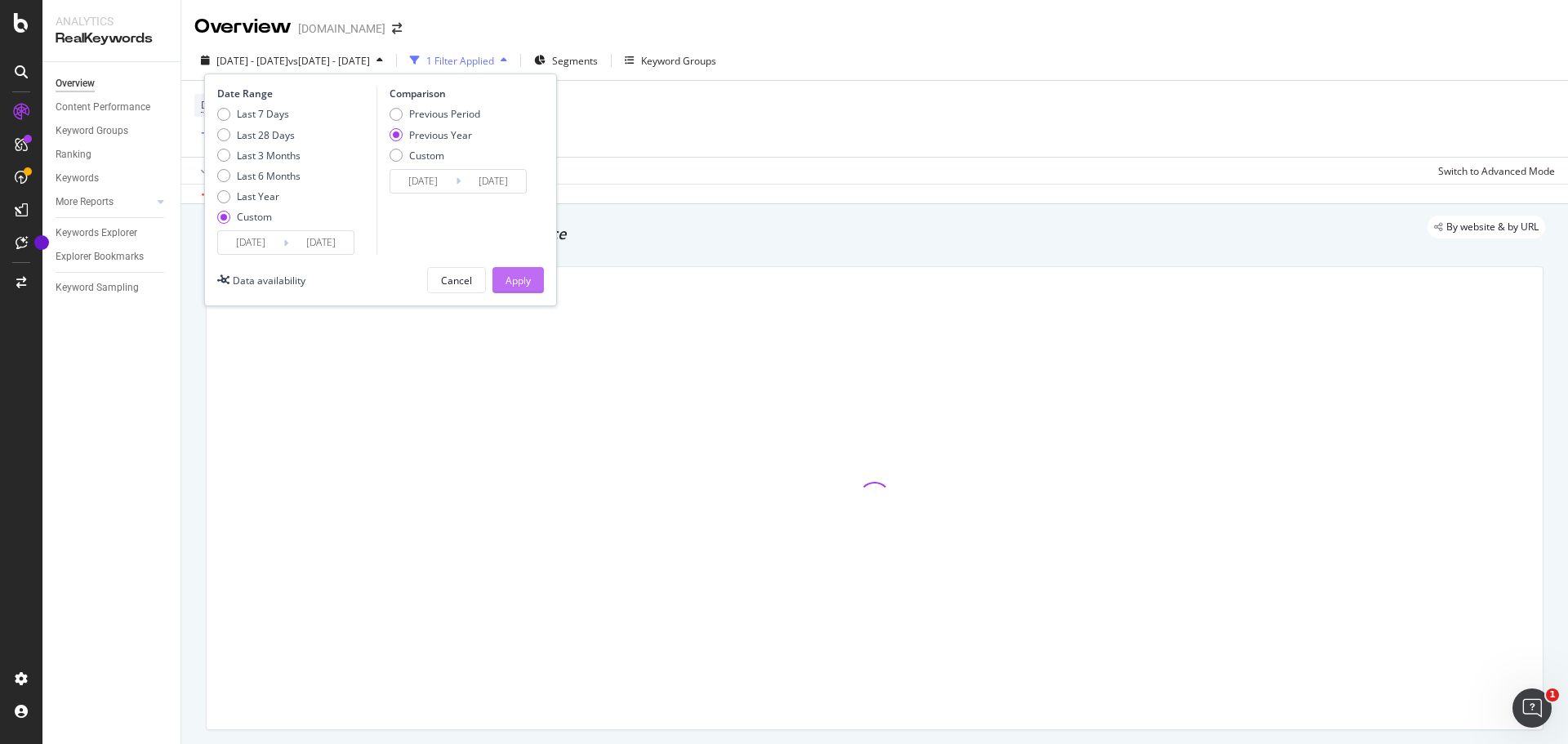
click at [509, 276] on div "Apply" at bounding box center [518, 280] width 25 height 14
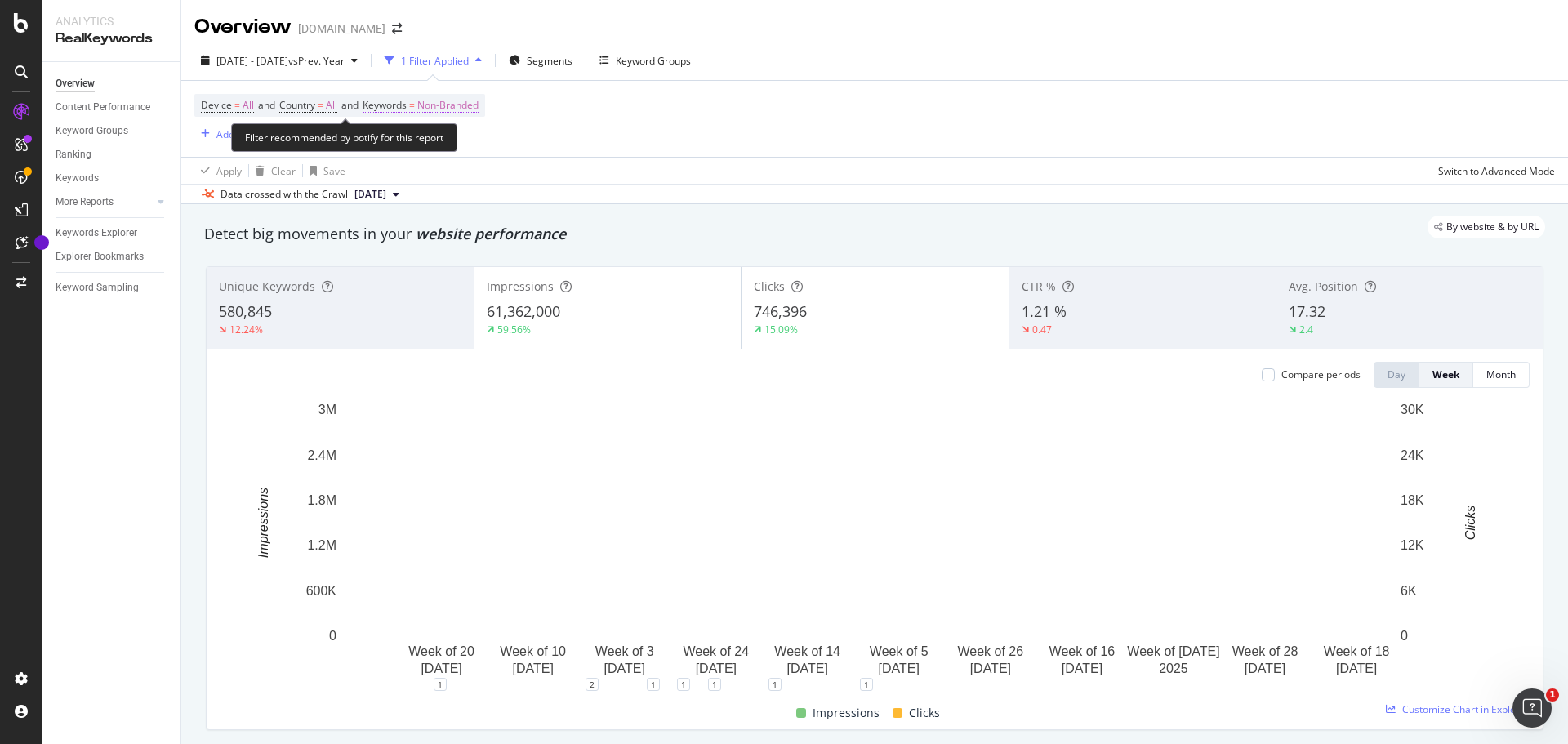
click at [449, 101] on span "Non-Branded" at bounding box center [448, 105] width 62 height 23
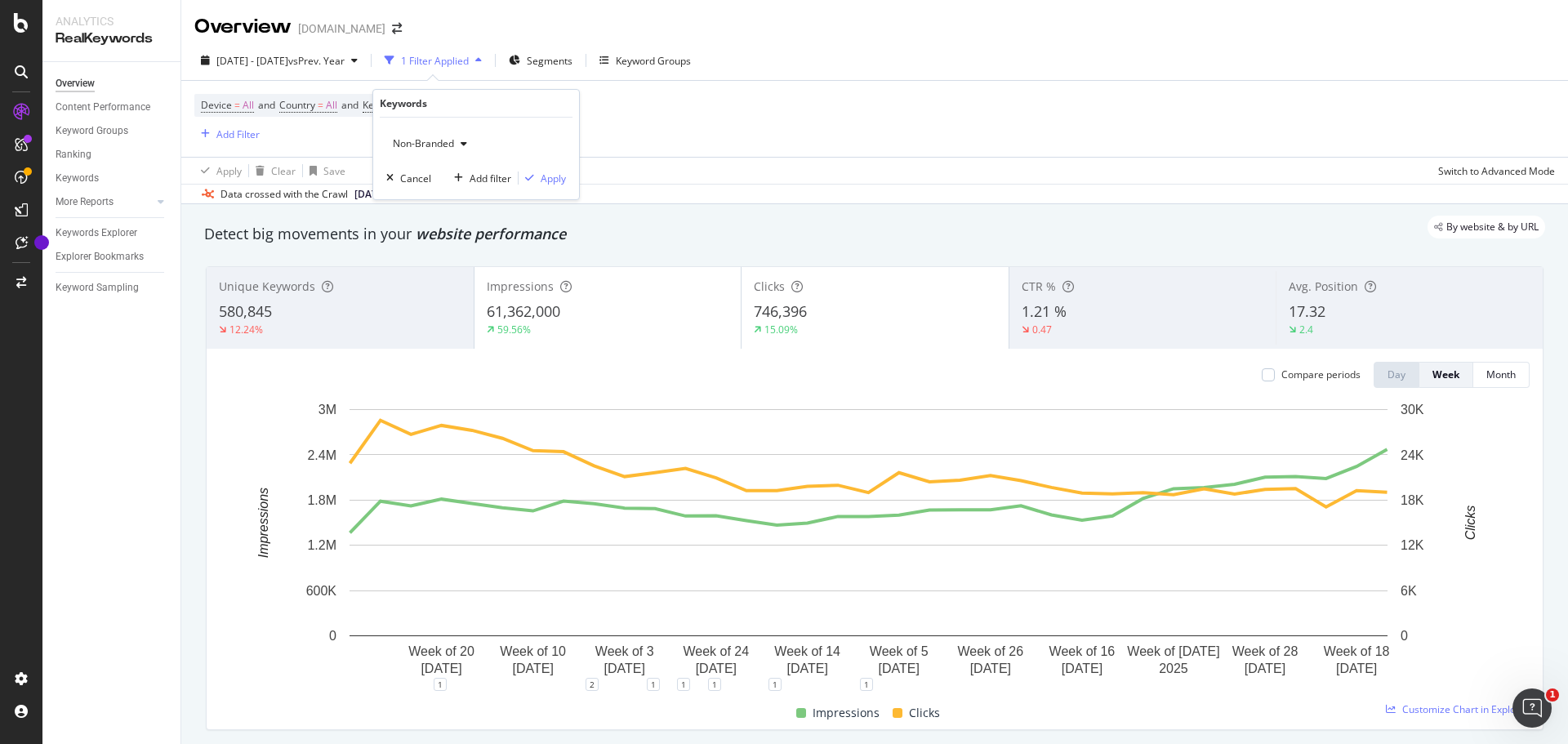
click at [466, 143] on icon "button" at bounding box center [463, 143] width 6 height 10
click at [428, 195] on span "Branded" at bounding box center [484, 200] width 167 height 14
click at [550, 176] on div "Apply" at bounding box center [553, 178] width 25 height 14
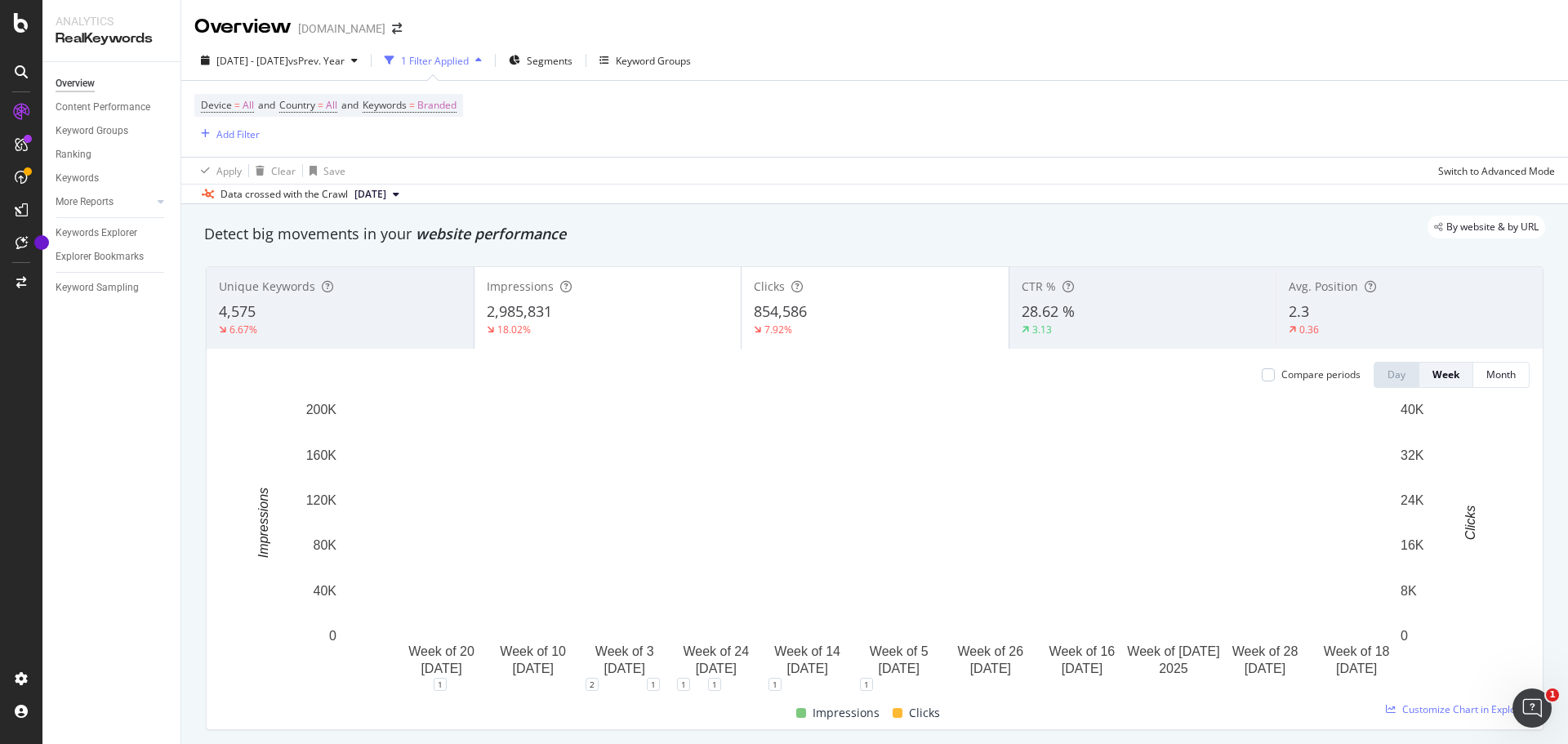
scroll to position [82, 0]
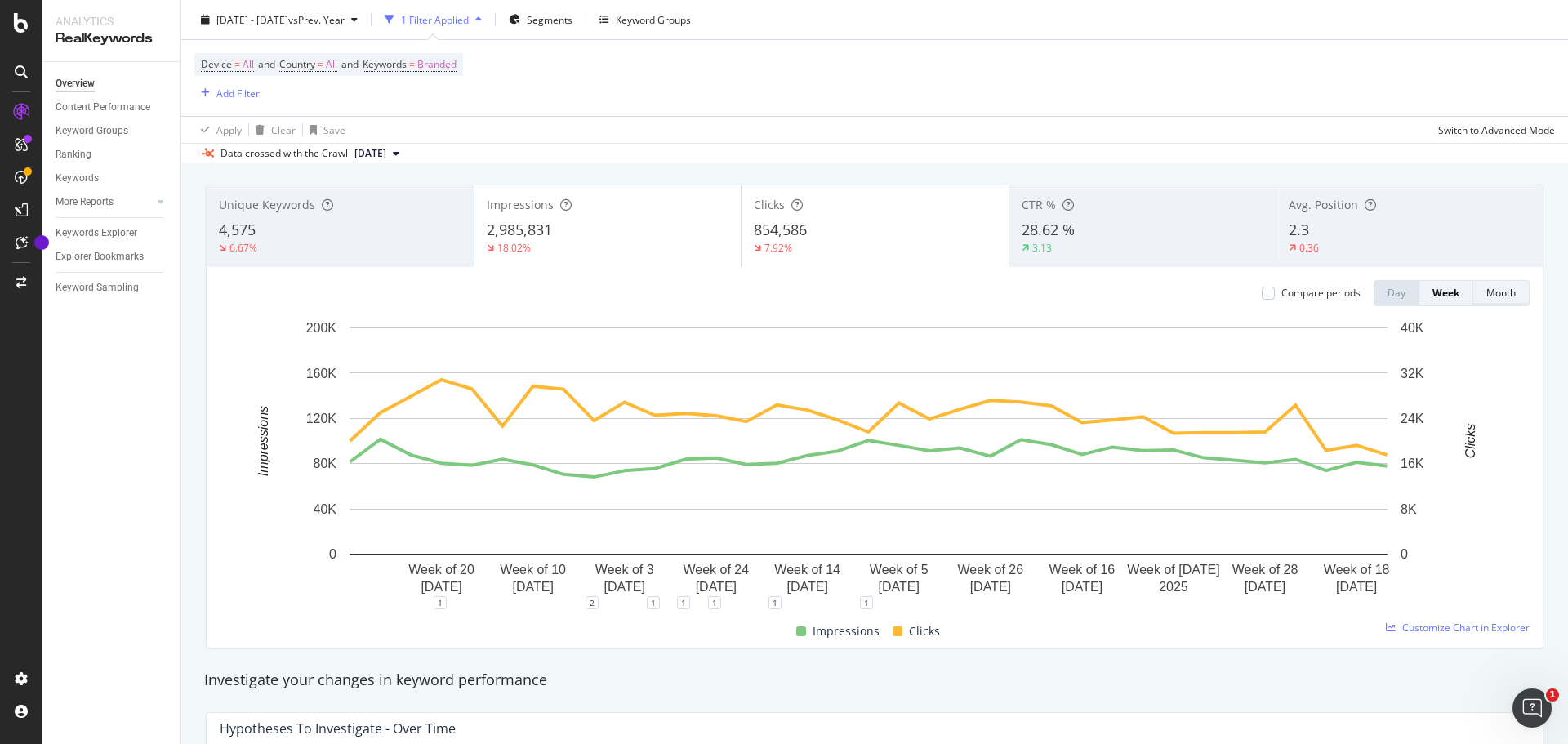
click at [1486, 293] on div "Month" at bounding box center [1501, 292] width 29 height 14
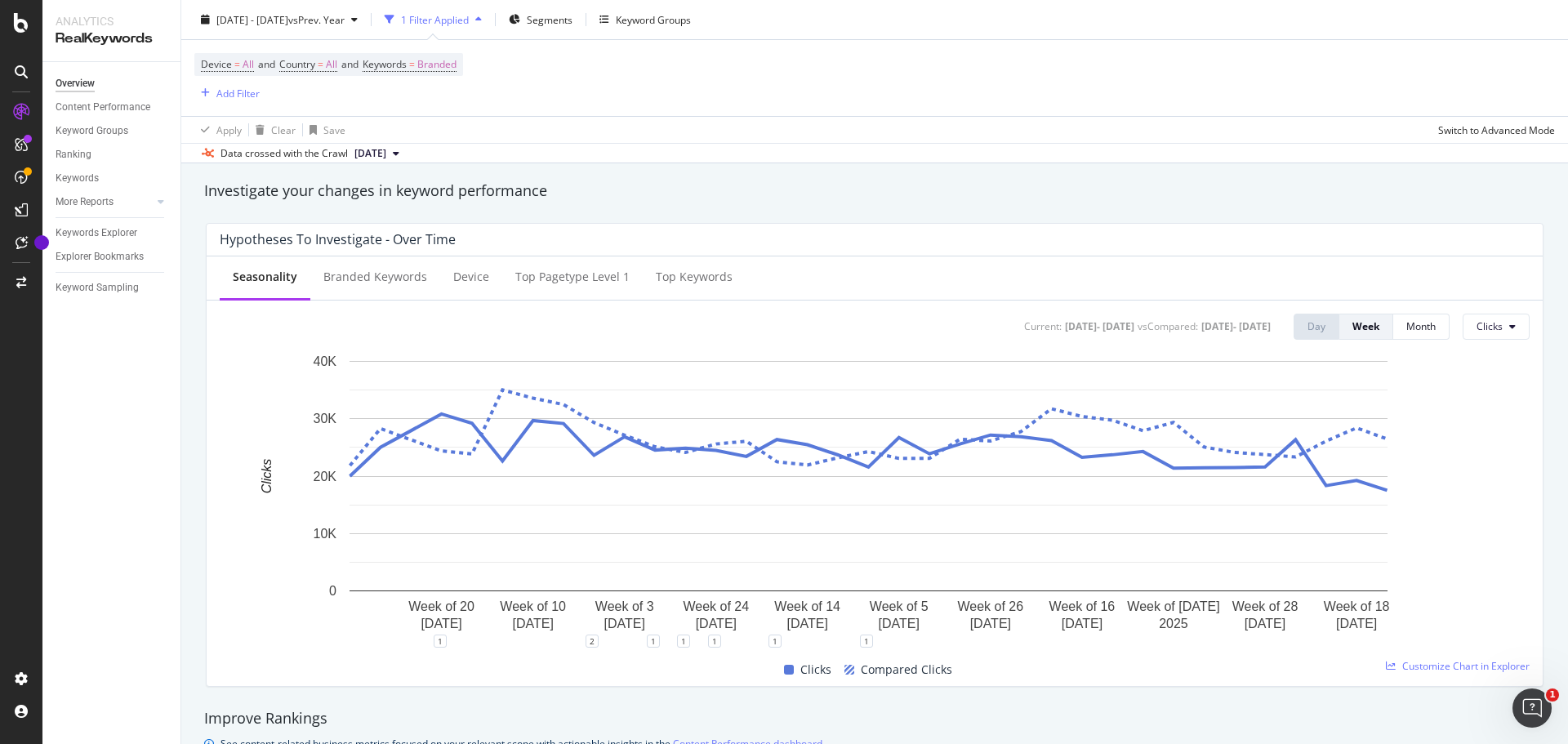
scroll to position [572, 0]
click at [661, 275] on div "Top Keywords" at bounding box center [694, 276] width 77 height 16
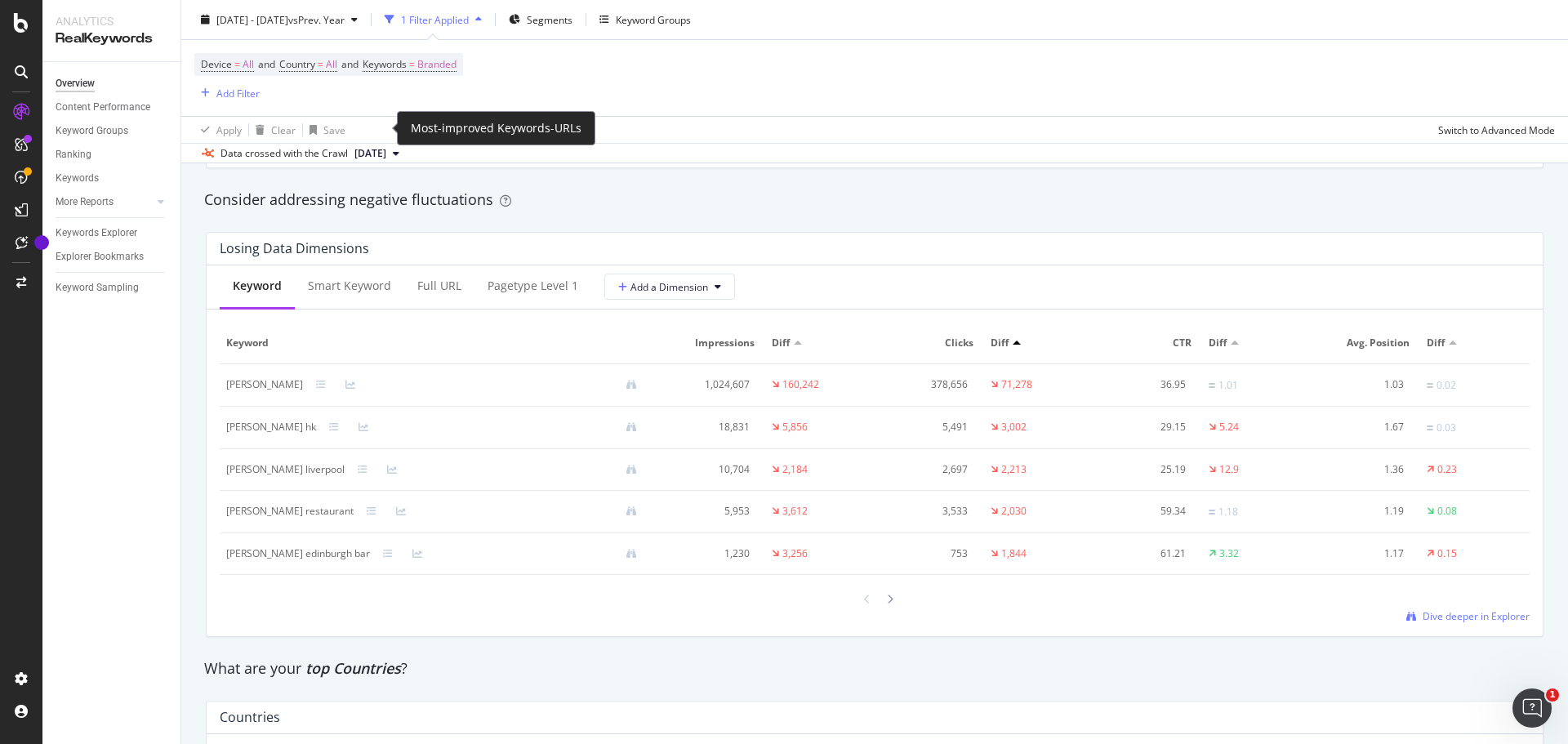
scroll to position [1879, 0]
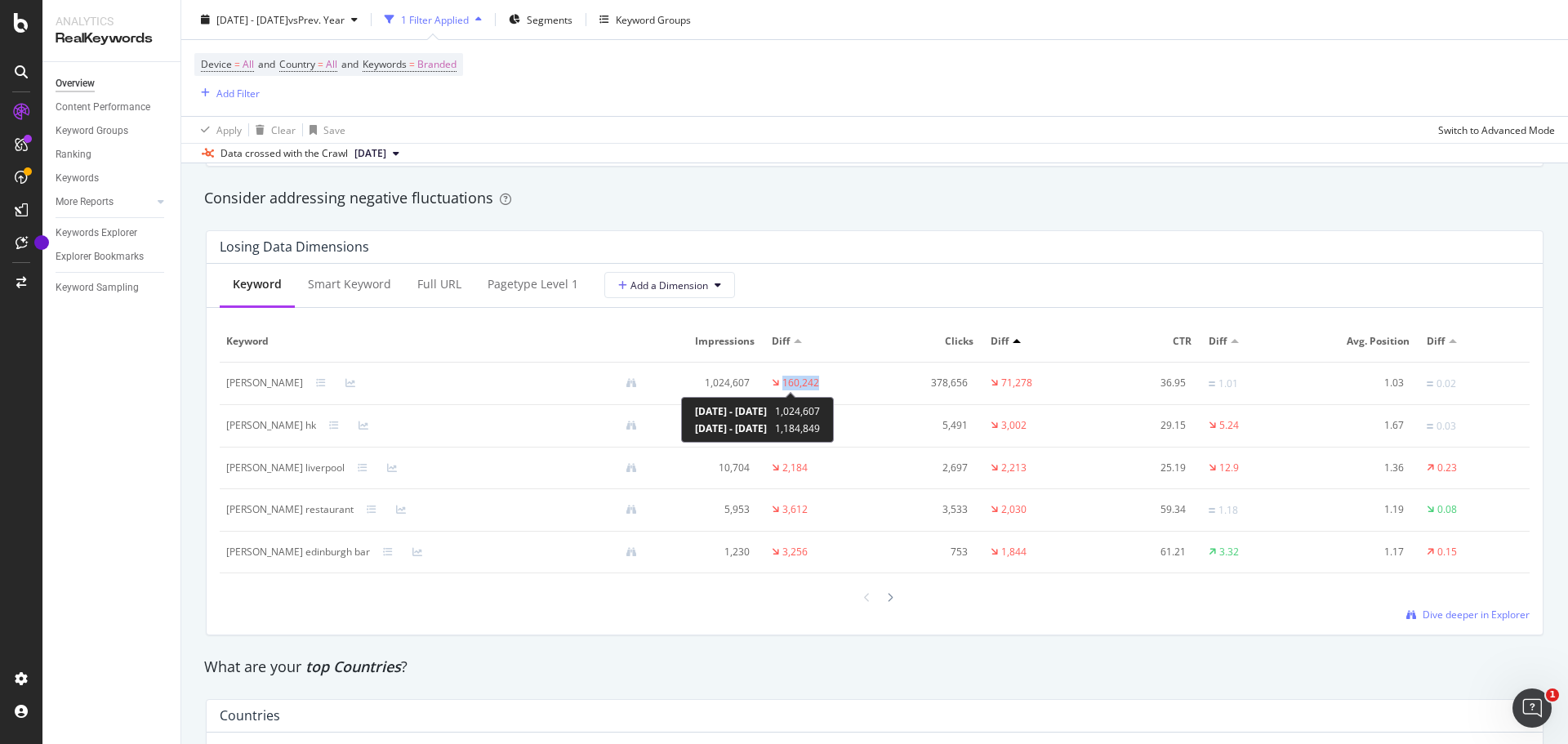
drag, startPoint x: 815, startPoint y: 382, endPoint x: 779, endPoint y: 385, distance: 36.1
click at [779, 385] on td "160,242" at bounding box center [820, 383] width 110 height 43
click at [831, 386] on td "160,242" at bounding box center [820, 383] width 110 height 43
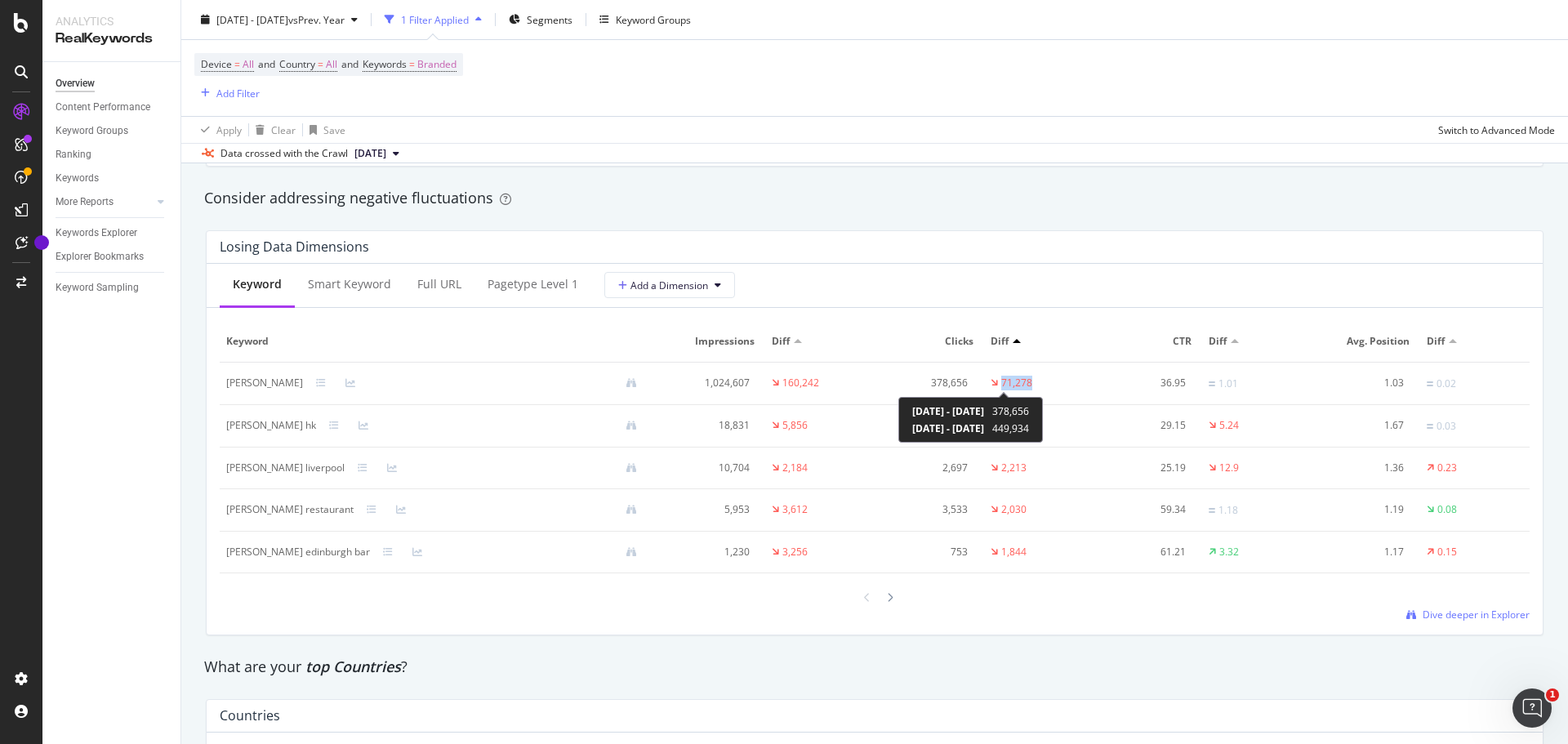
drag, startPoint x: 1023, startPoint y: 382, endPoint x: 996, endPoint y: 382, distance: 27.0
click at [1001, 382] on div "71,278" at bounding box center [1016, 383] width 31 height 14
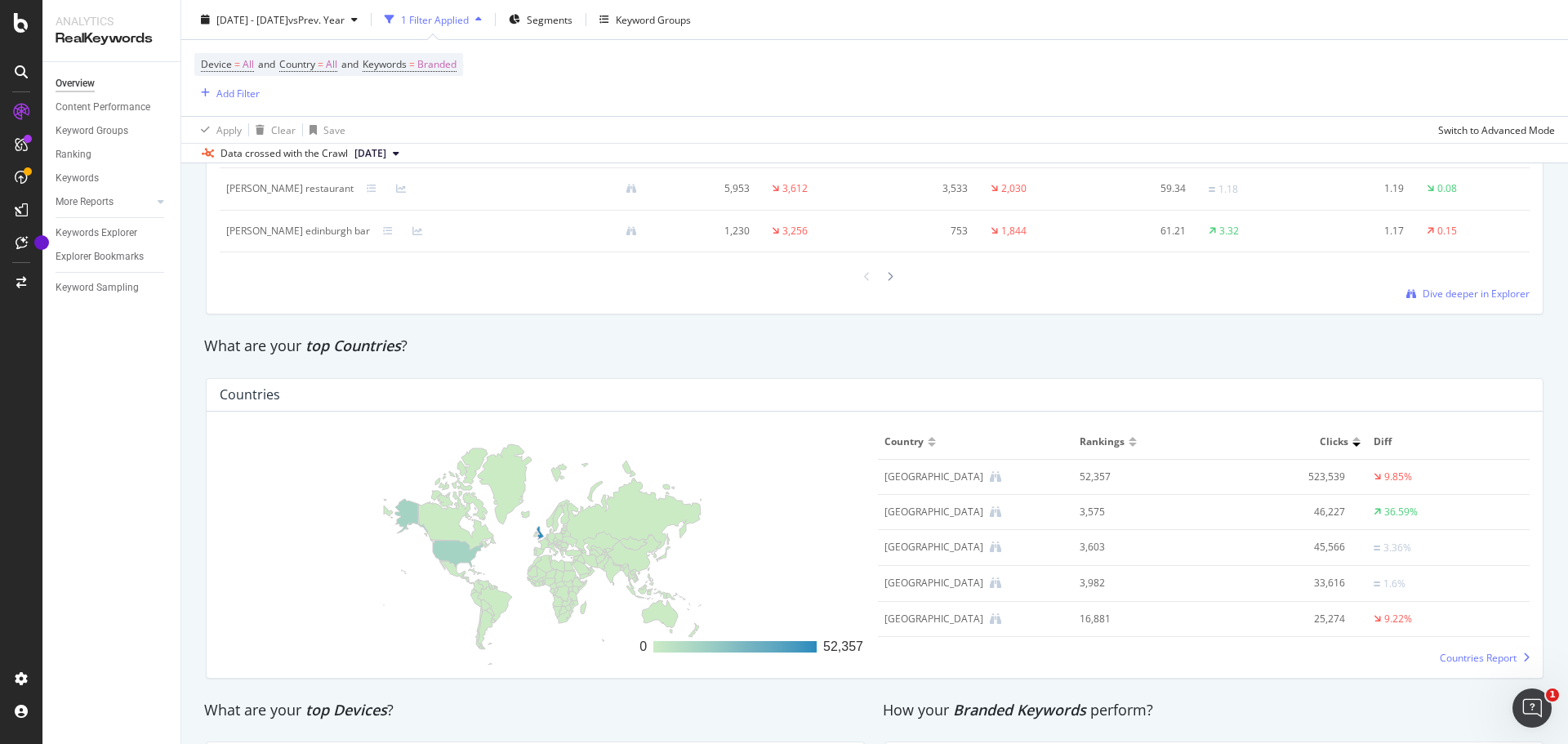
scroll to position [2206, 0]
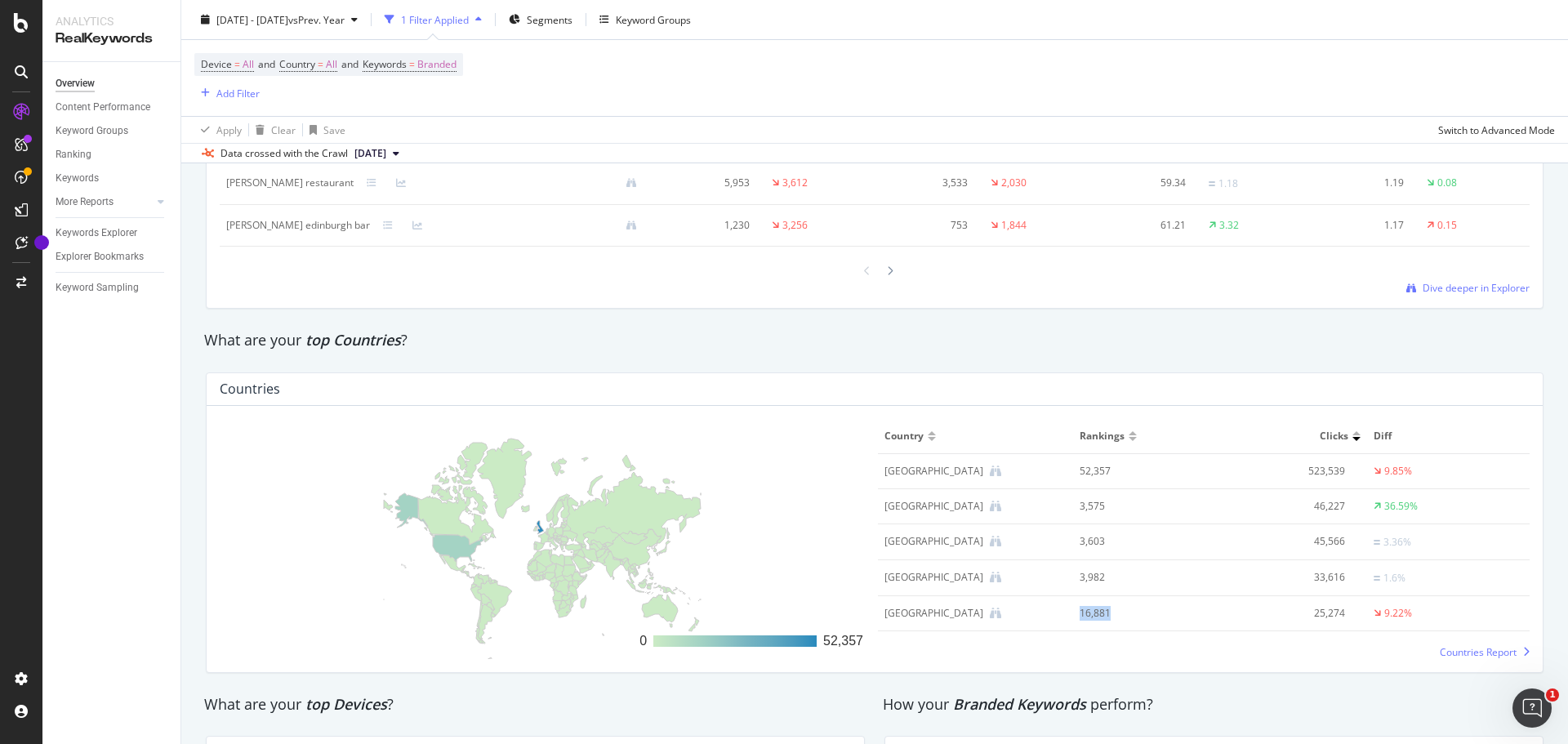
drag, startPoint x: 1104, startPoint y: 615, endPoint x: 1068, endPoint y: 614, distance: 36.0
click at [1073, 614] on td "16,881" at bounding box center [1138, 614] width 130 height 35
click at [1130, 617] on div "16,881" at bounding box center [1132, 614] width 105 height 14
drag, startPoint x: 1101, startPoint y: 611, endPoint x: 1070, endPoint y: 609, distance: 31.1
click at [1073, 609] on td "16,881" at bounding box center [1138, 614] width 130 height 35
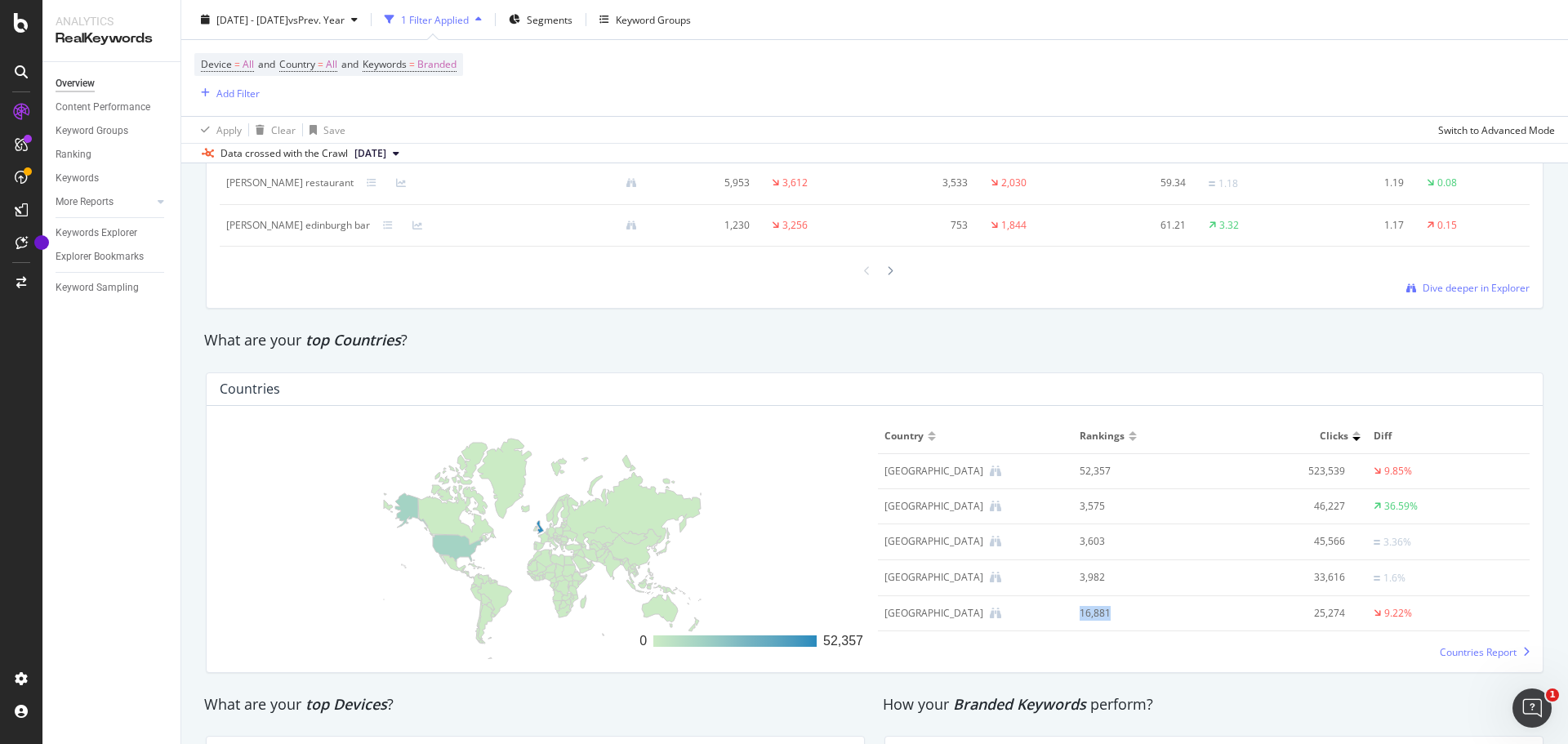
click at [1121, 613] on div "16,881" at bounding box center [1132, 614] width 105 height 14
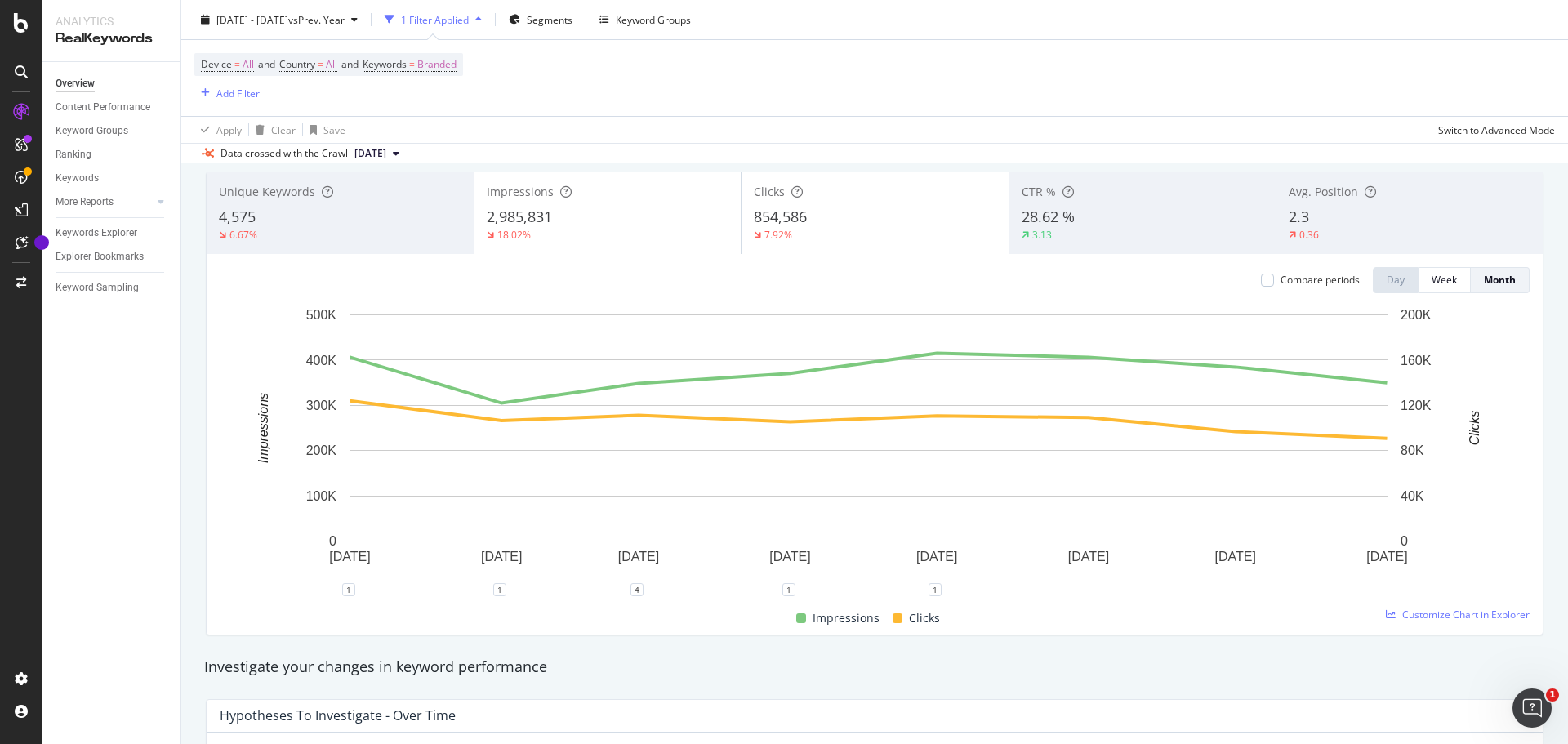
scroll to position [0, 0]
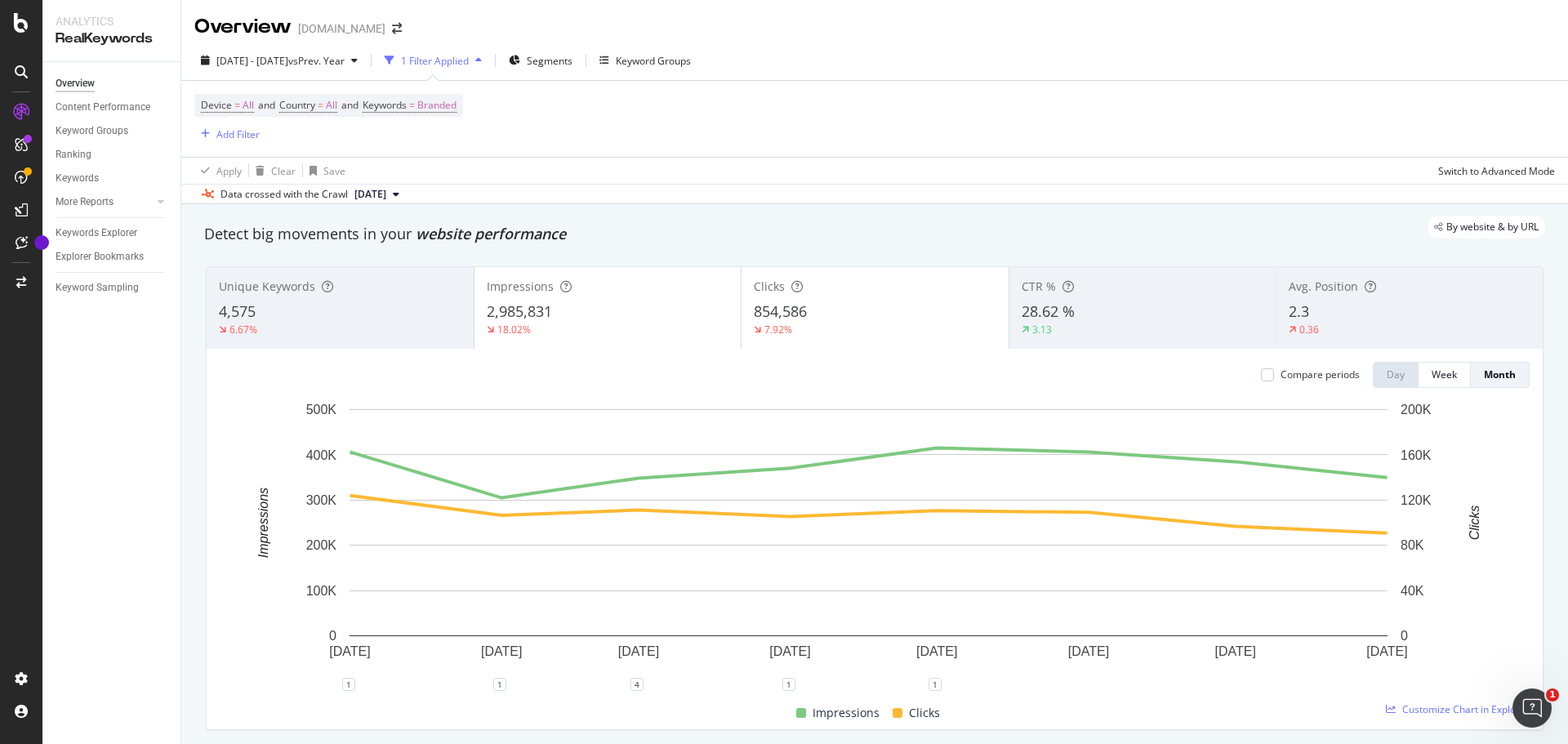
click at [393, 325] on div "6.67%" at bounding box center [341, 330] width 243 height 14
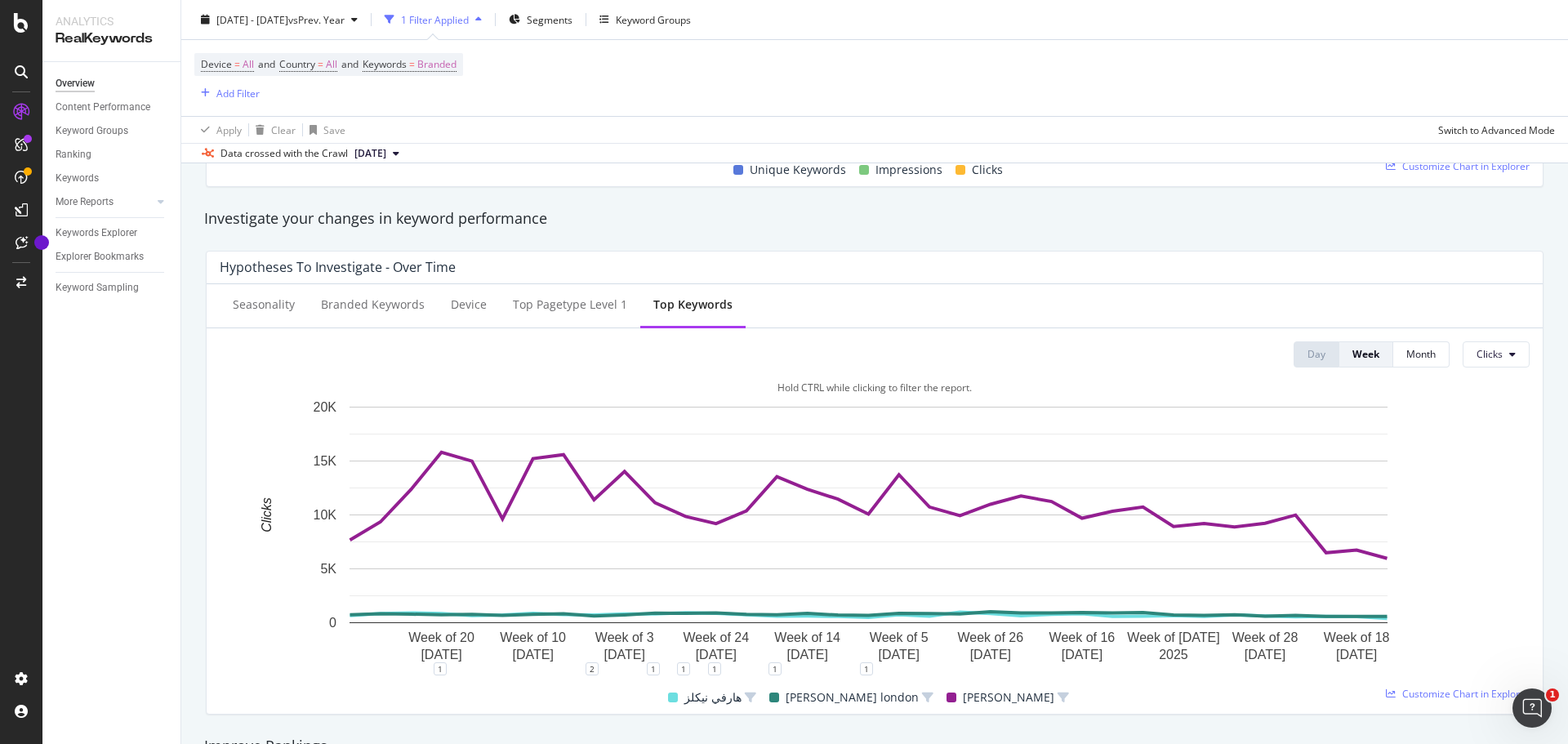
scroll to position [572, 0]
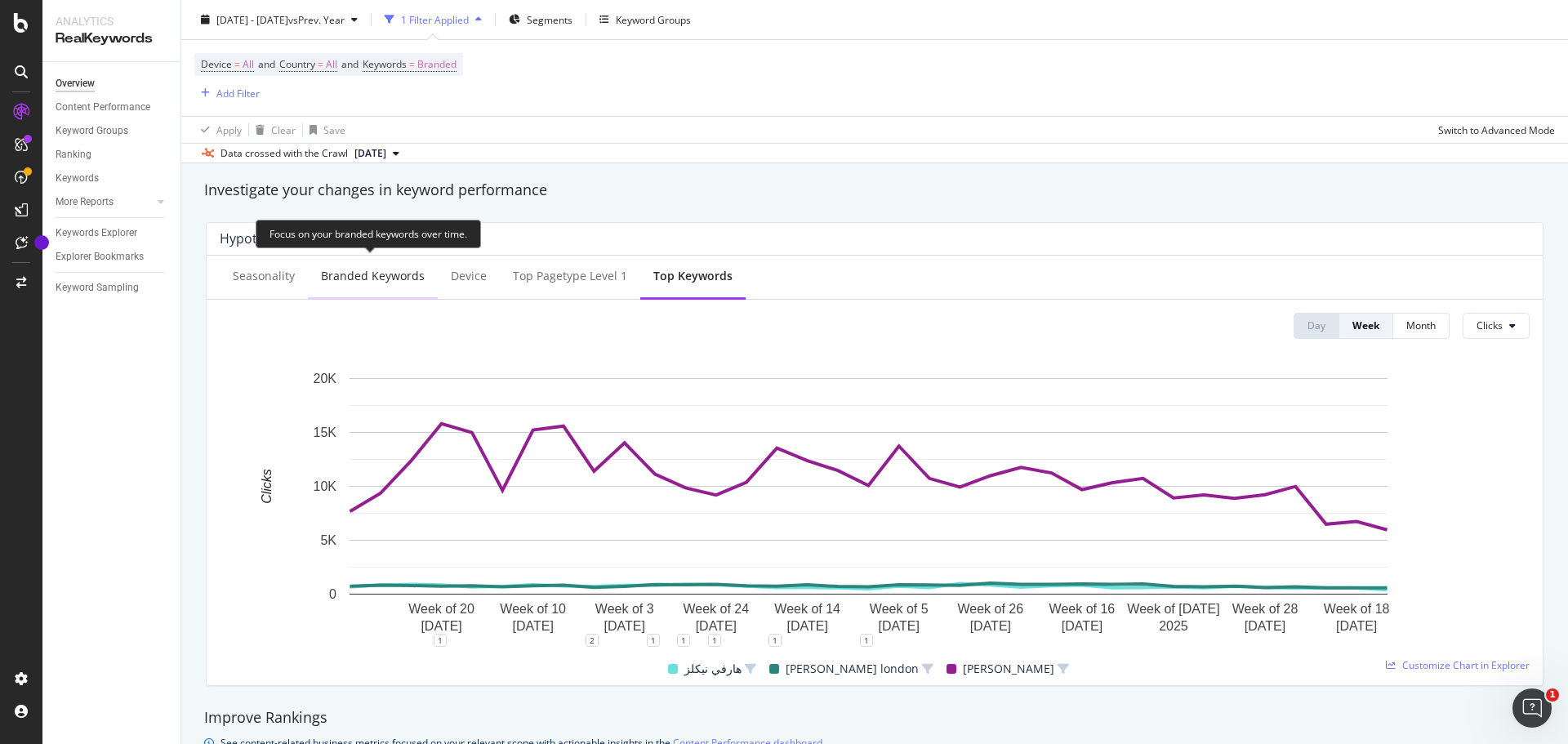
click at [416, 277] on div "Branded Keywords" at bounding box center [372, 276] width 103 height 16
